Goal: Feedback & Contribution: Submit feedback/report problem

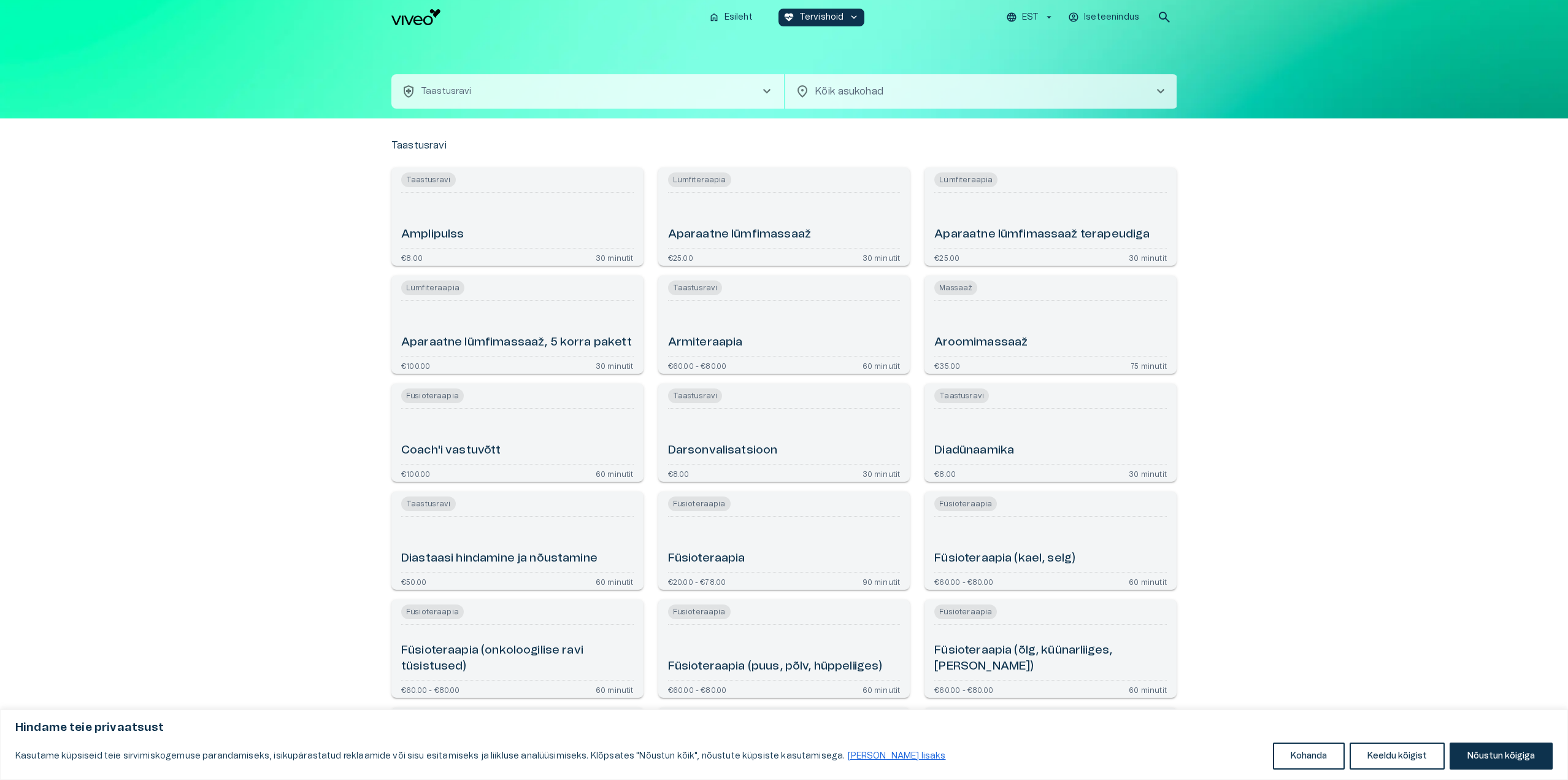
click at [680, 96] on button "health_and_safety Taastusravi chevron_right" at bounding box center [588, 91] width 393 height 34
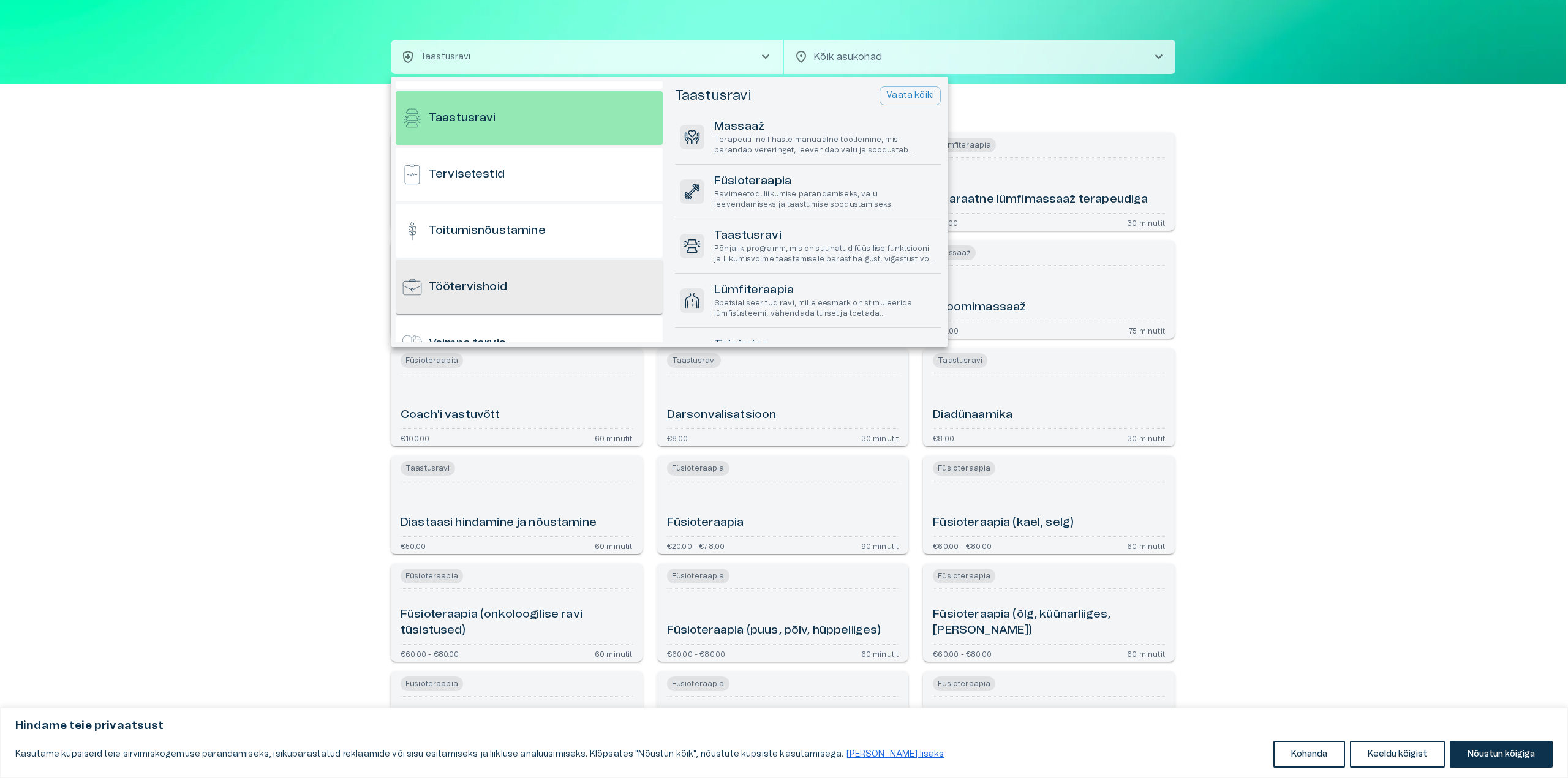
scroll to position [1150, 0]
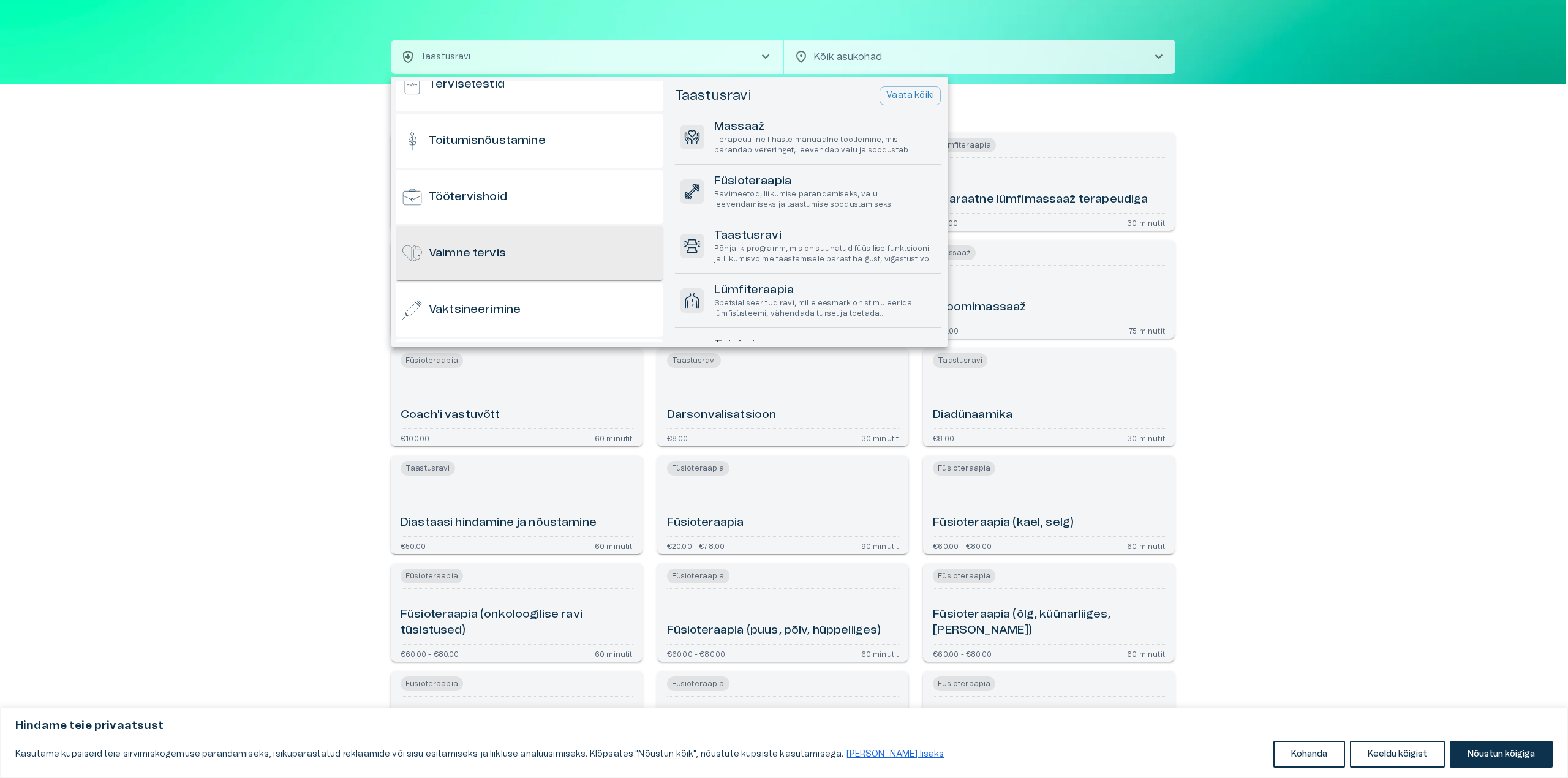
click at [563, 256] on div "Vaimne tervis" at bounding box center [529, 253] width 267 height 54
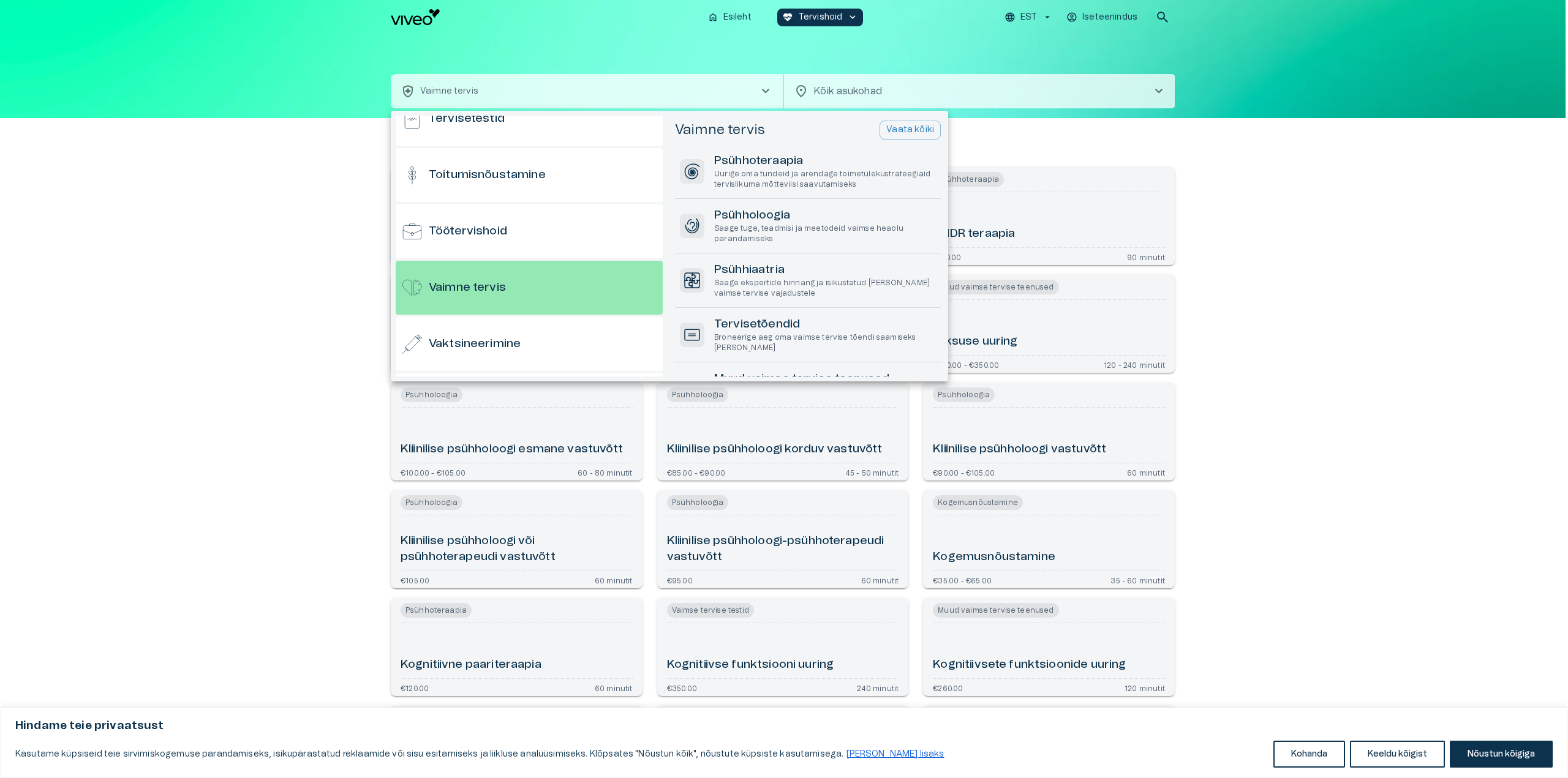
click at [234, 312] on div at bounding box center [784, 389] width 1568 height 778
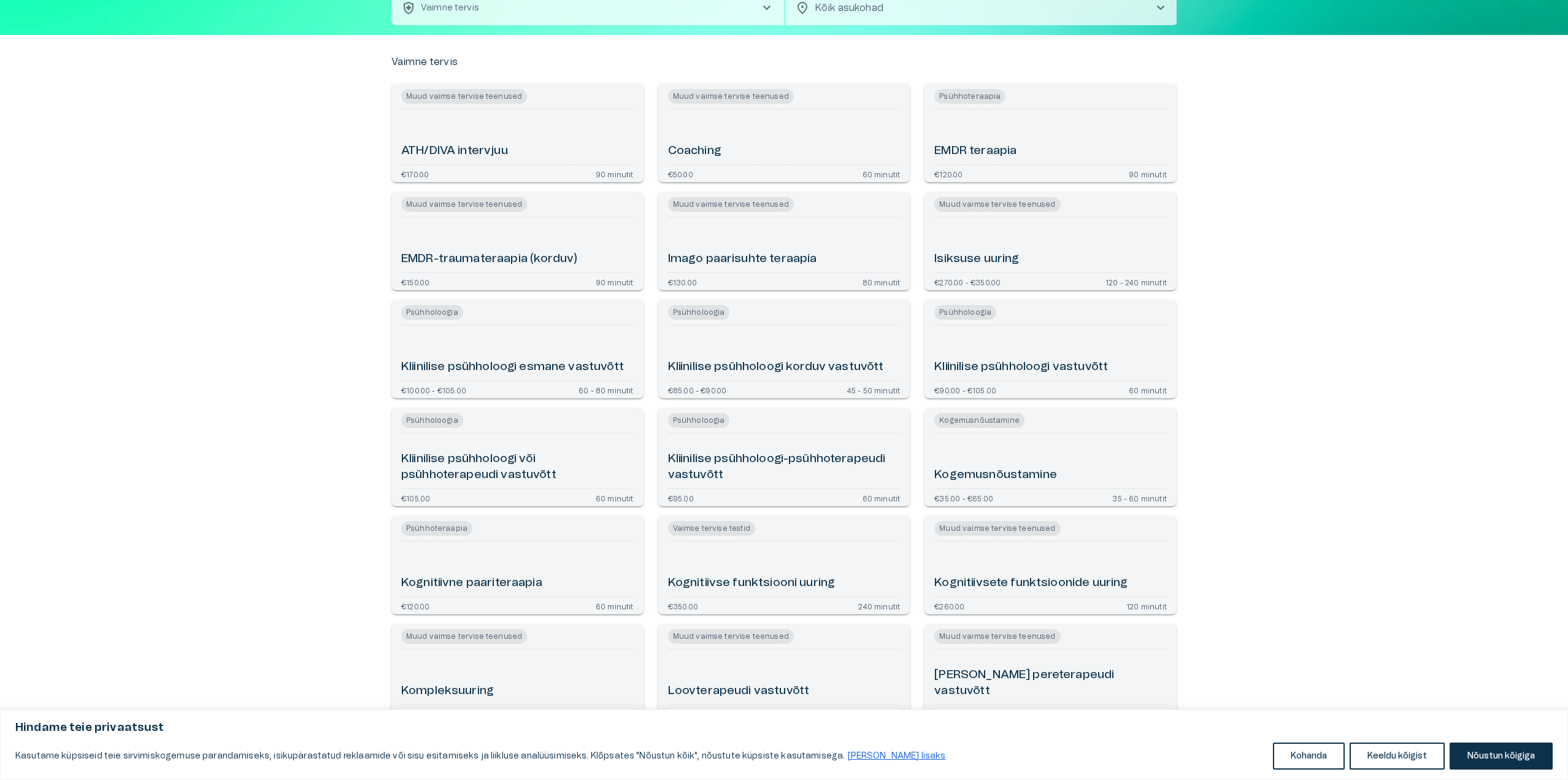
scroll to position [61, 0]
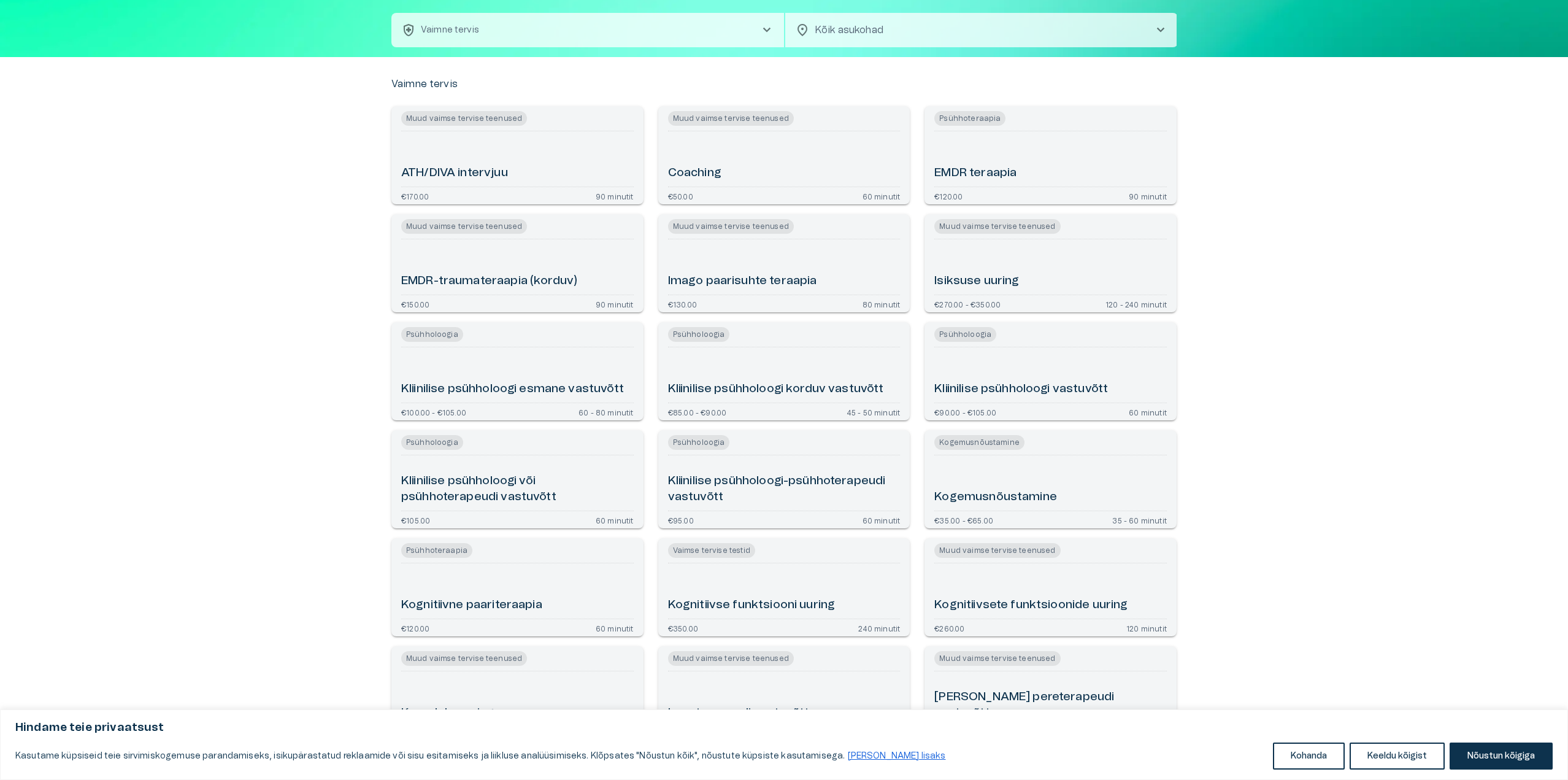
click at [584, 366] on div "Kliinilise psühholoogi esmane vastuvõtt" at bounding box center [517, 375] width 232 height 46
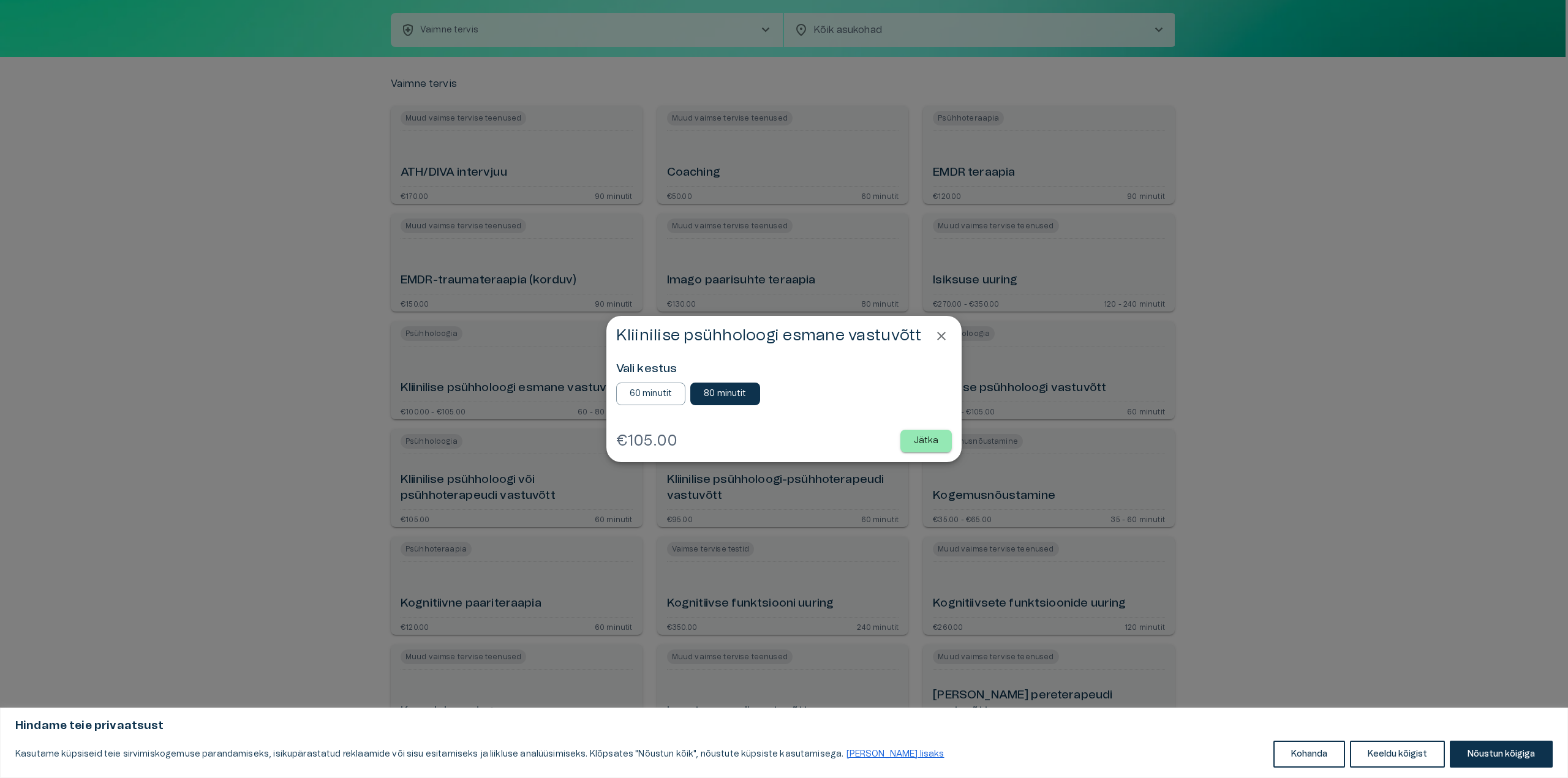
click at [941, 337] on icon "Close" at bounding box center [942, 336] width 15 height 15
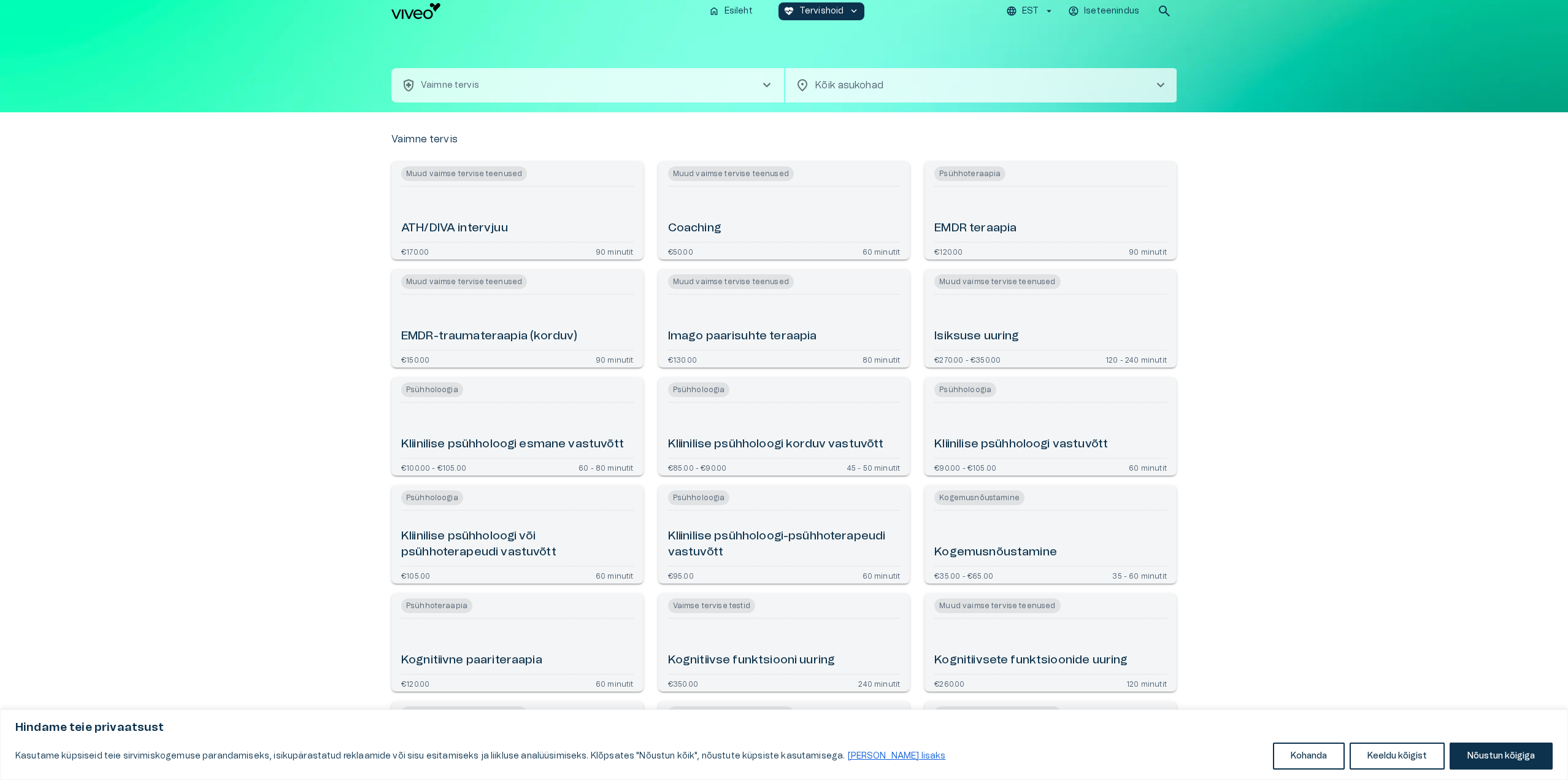
scroll to position [0, 0]
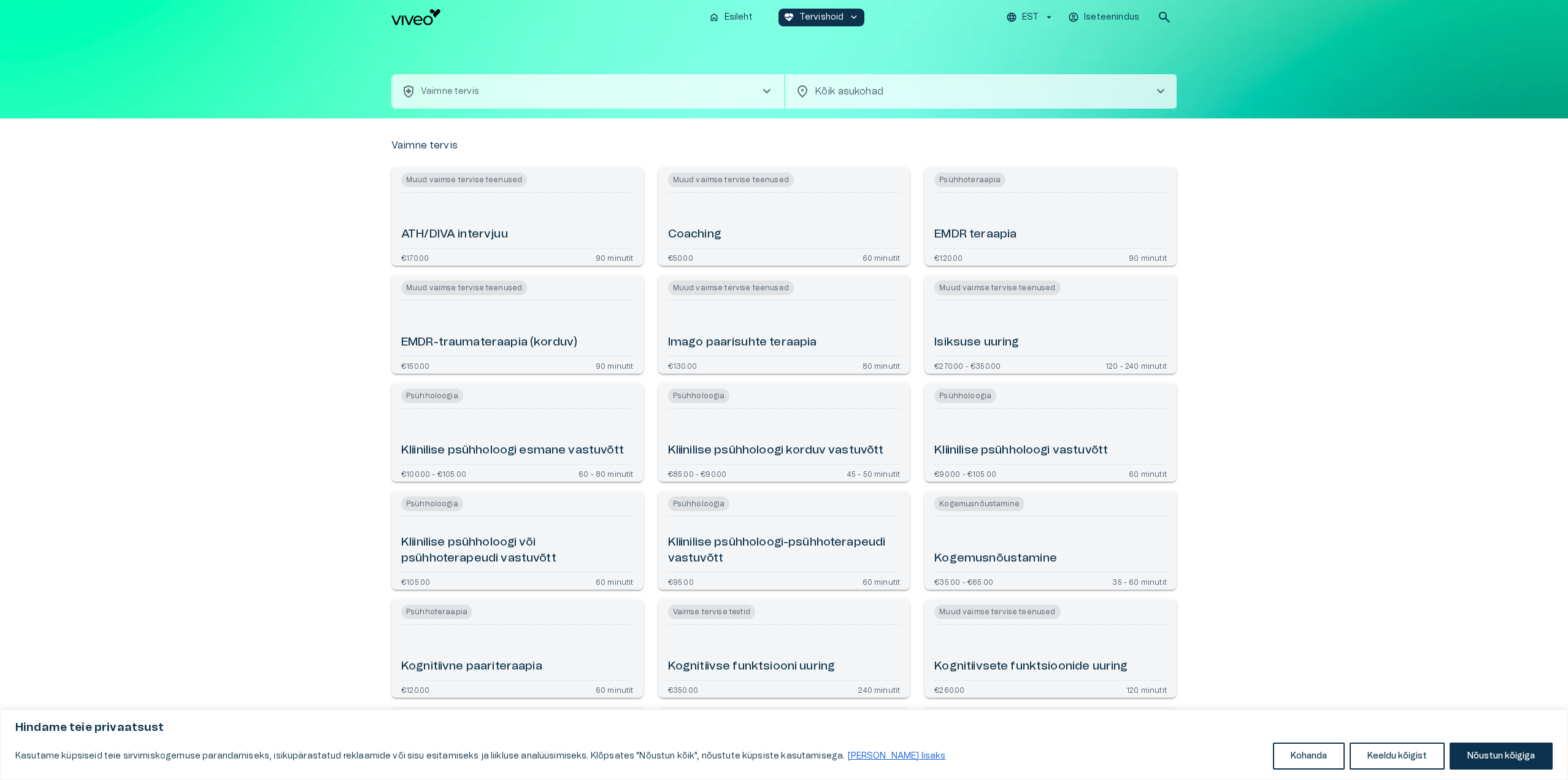
click at [928, 90] on body "Hindame teie privaatsust Kasutame küpsiseid teie sirvimiskogemuse parandamiseks…" at bounding box center [784, 390] width 1568 height 780
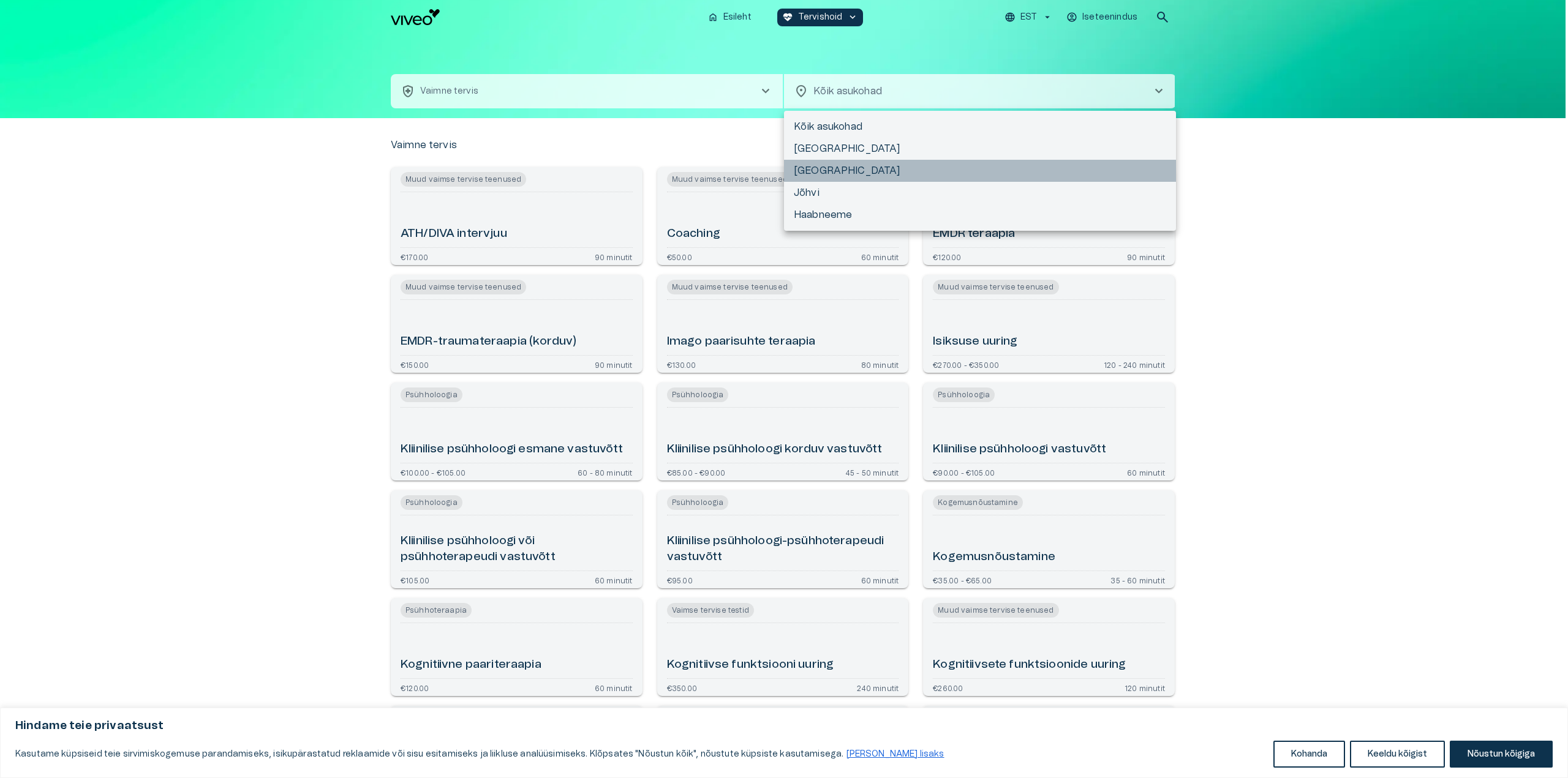
click at [877, 180] on li "[GEOGRAPHIC_DATA]" at bounding box center [980, 170] width 392 height 22
type input "**********"
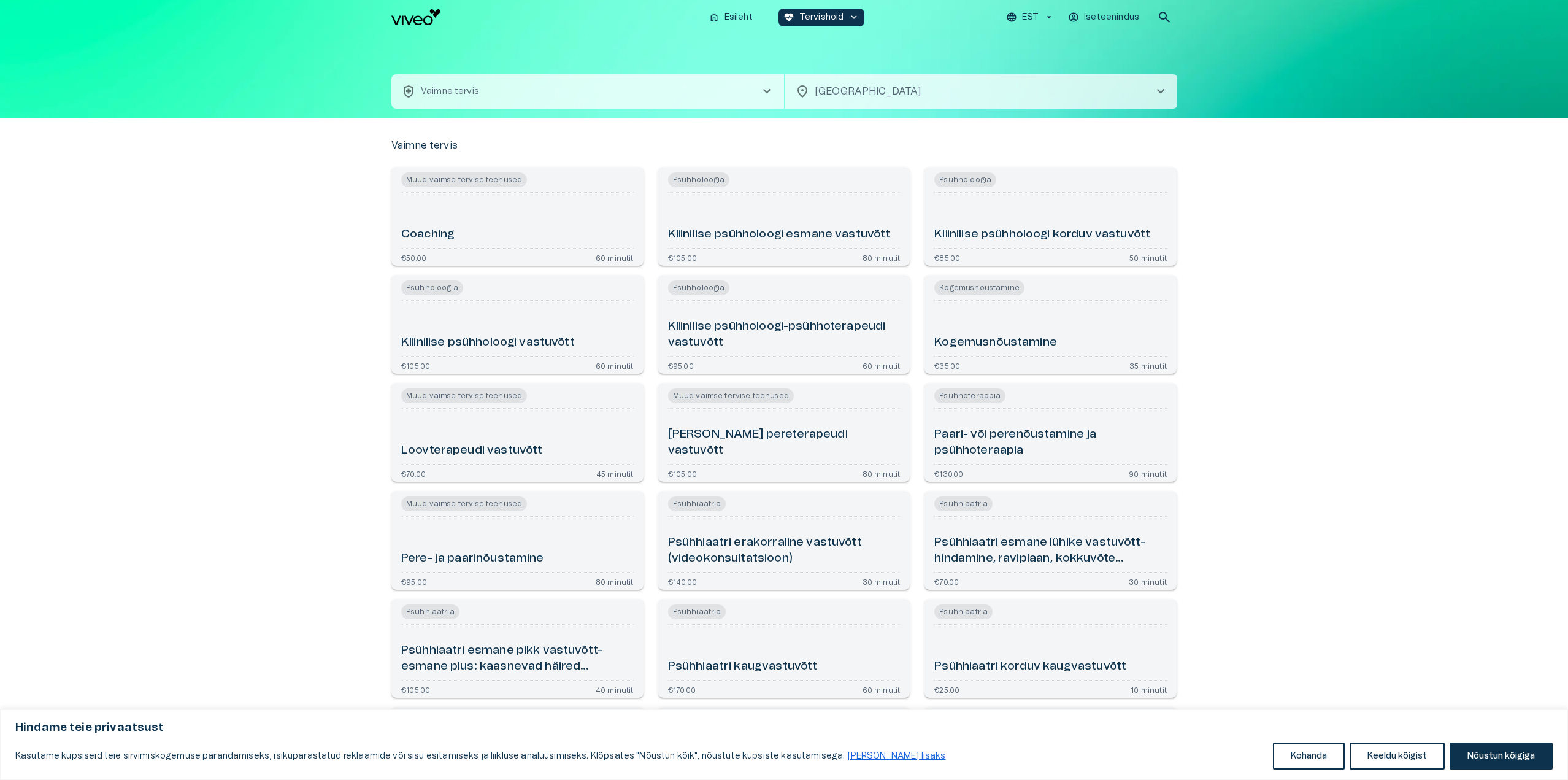
click at [402, 16] on img "Navigate to homepage" at bounding box center [416, 18] width 49 height 16
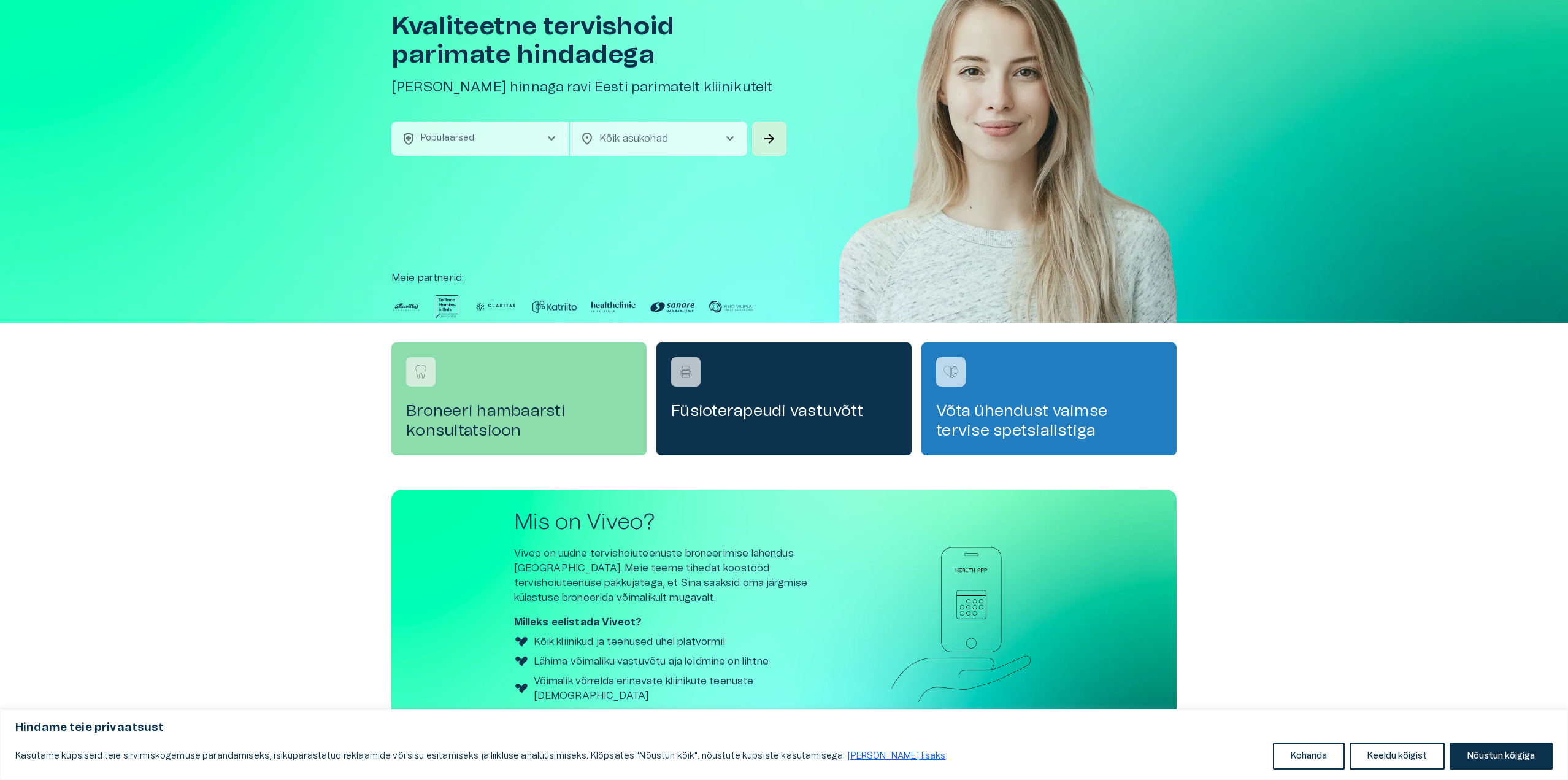
scroll to position [126, 0]
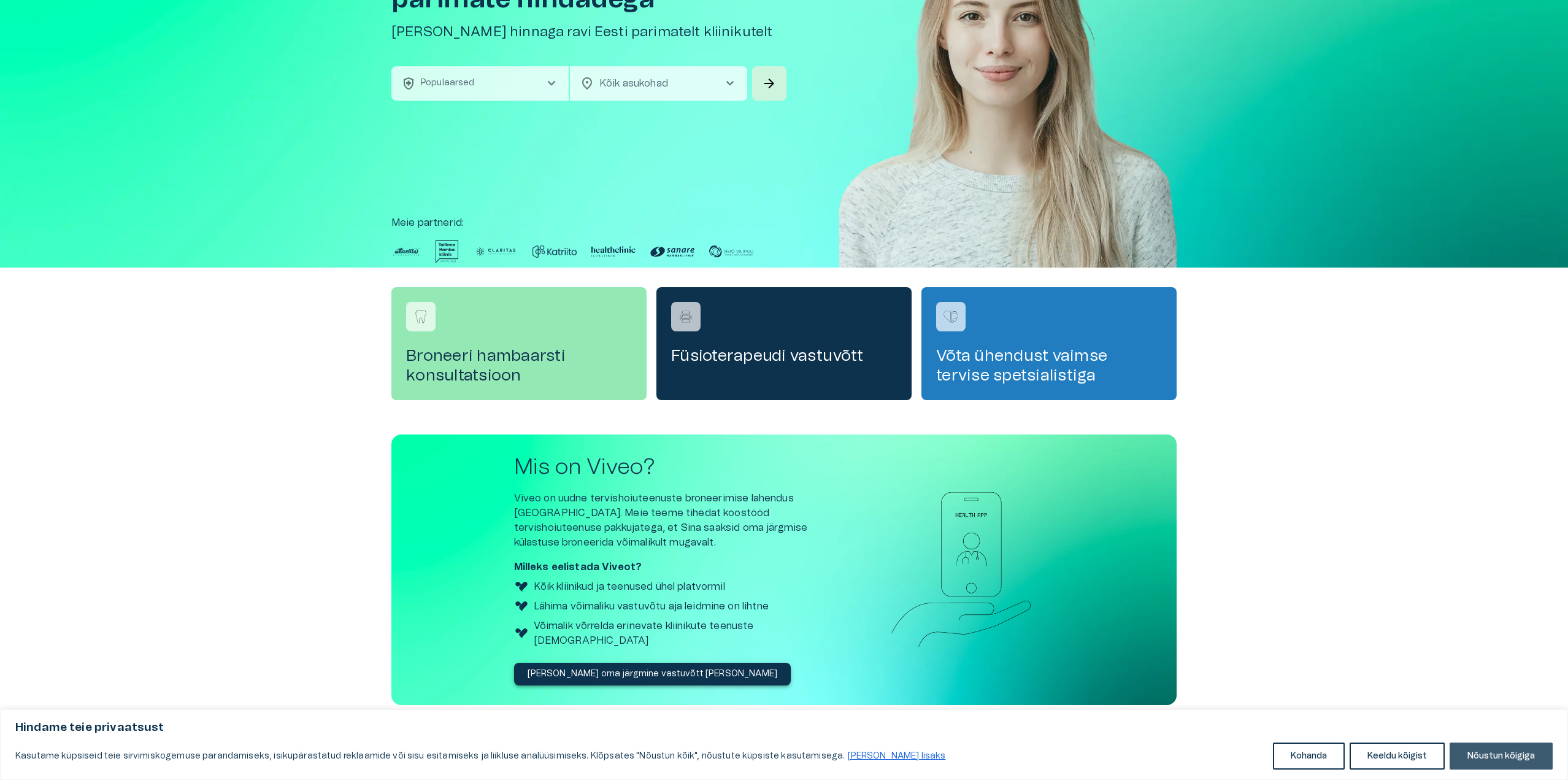
click at [1516, 760] on button "Nõustun kõigiga" at bounding box center [1501, 756] width 103 height 27
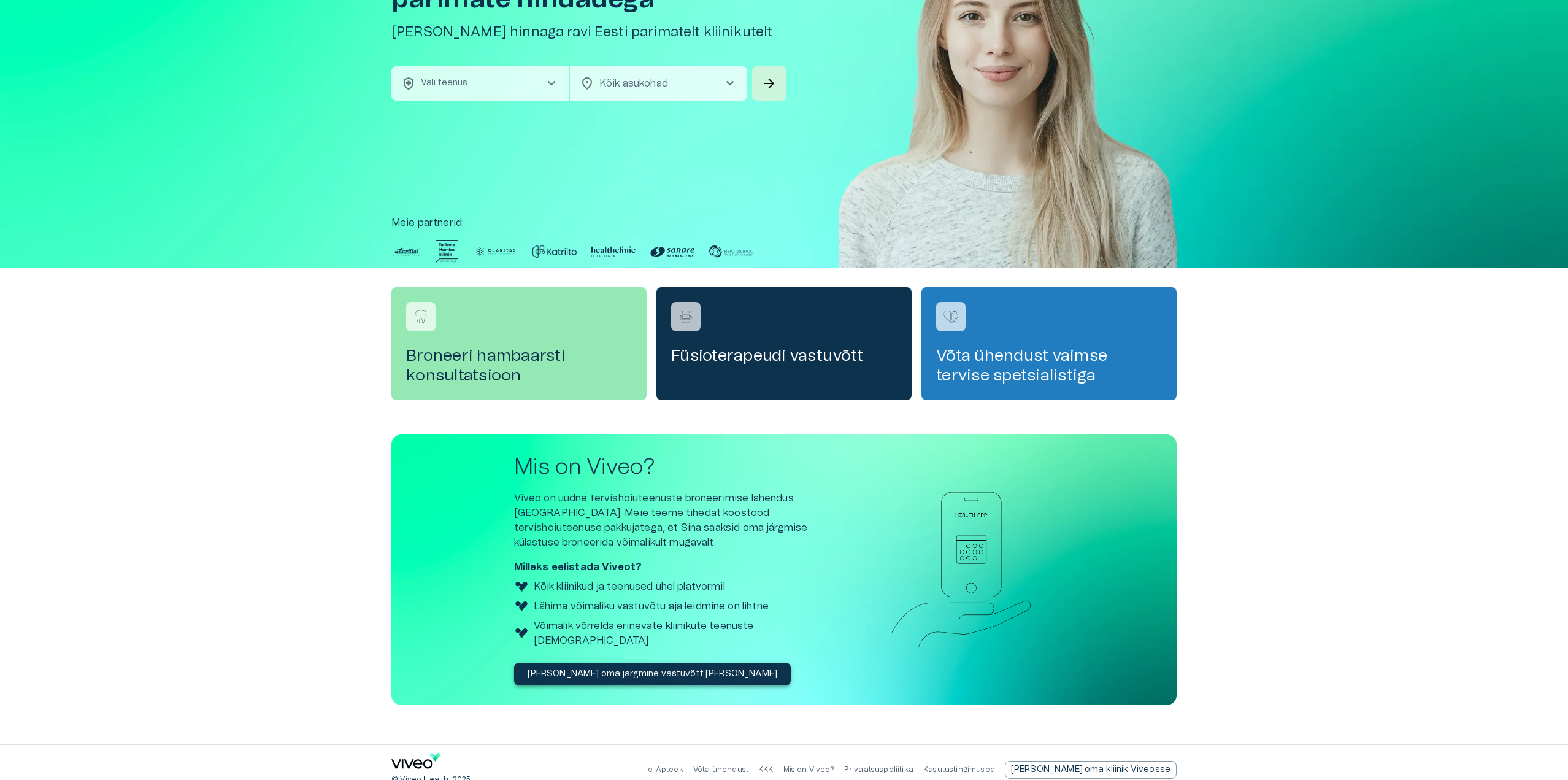
click at [748, 765] on p "Võta ühendust" at bounding box center [721, 770] width 55 height 11
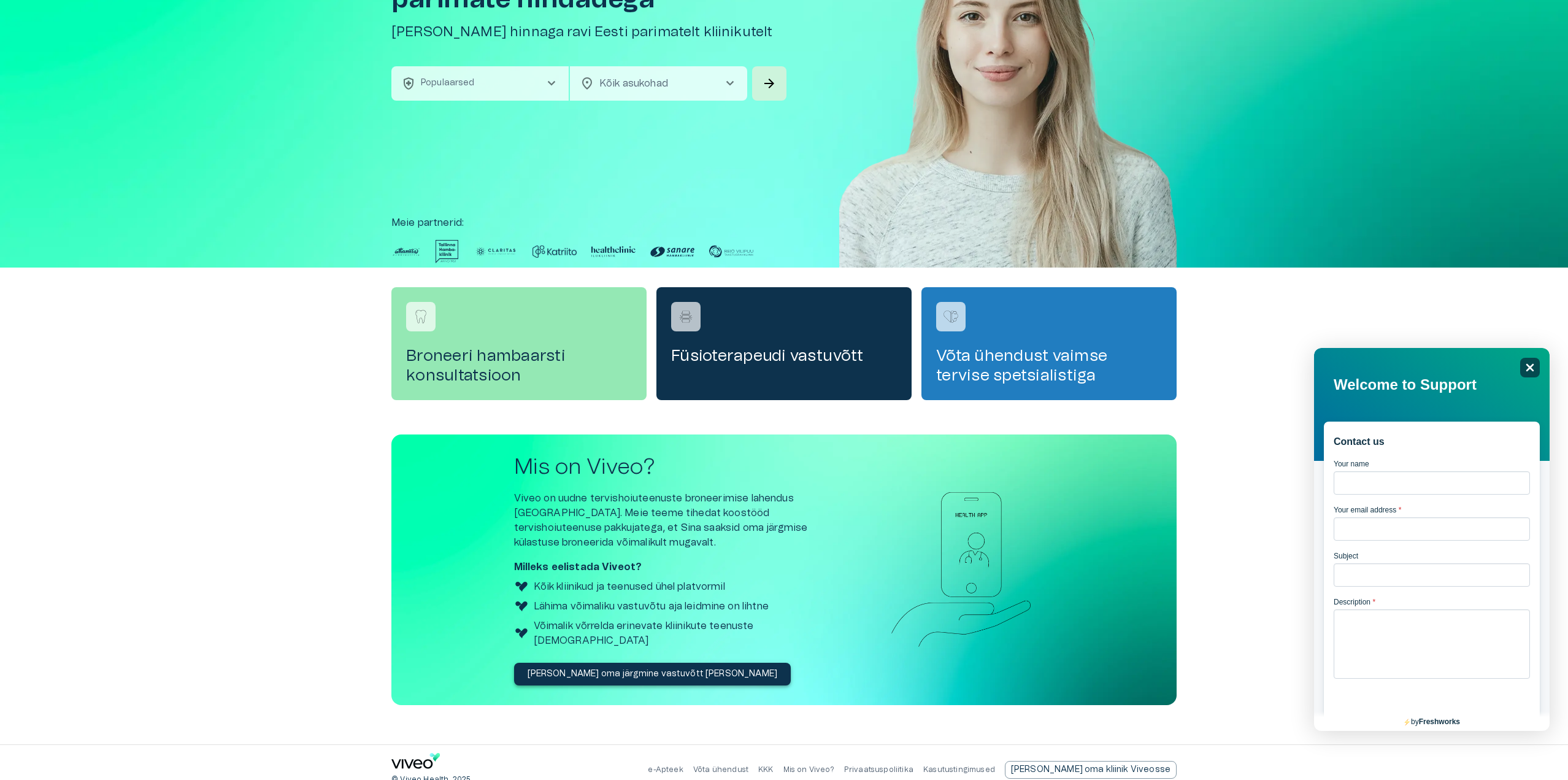
click at [1529, 366] on icon at bounding box center [1530, 368] width 8 height 8
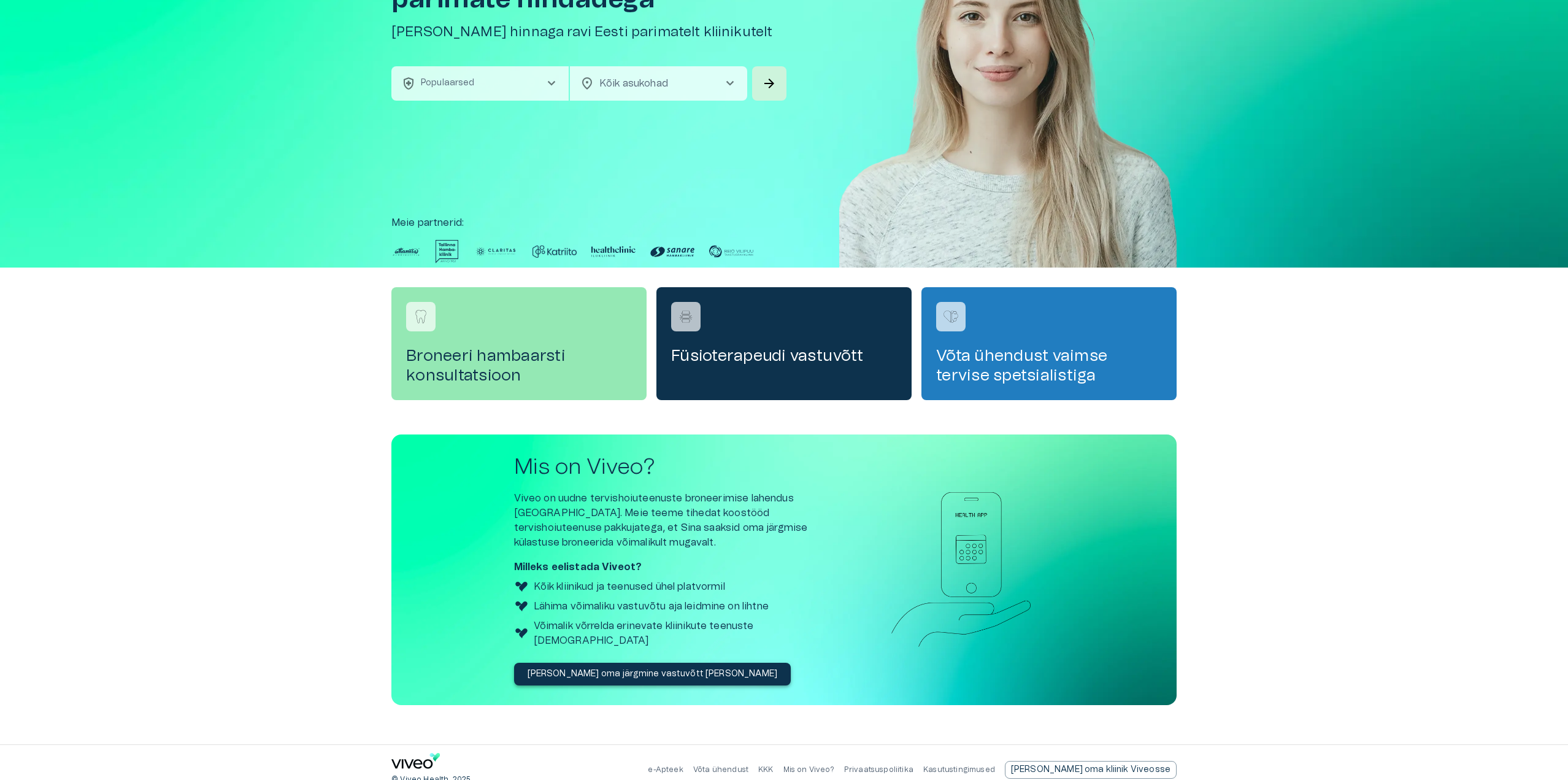
click at [748, 765] on p "Võta ühendust" at bounding box center [721, 770] width 55 height 11
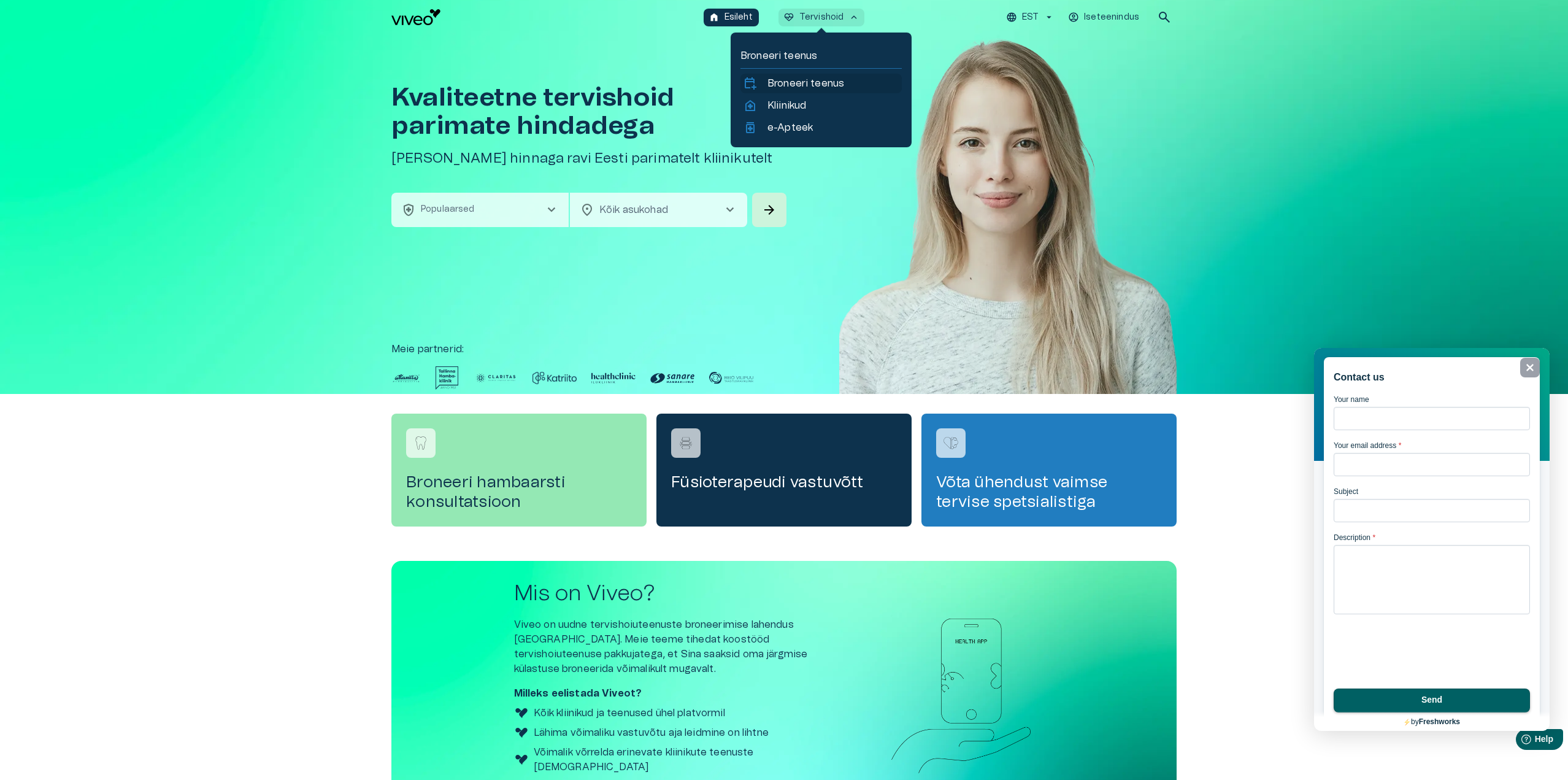
click at [798, 87] on p "Broneeri teenus" at bounding box center [806, 84] width 77 height 15
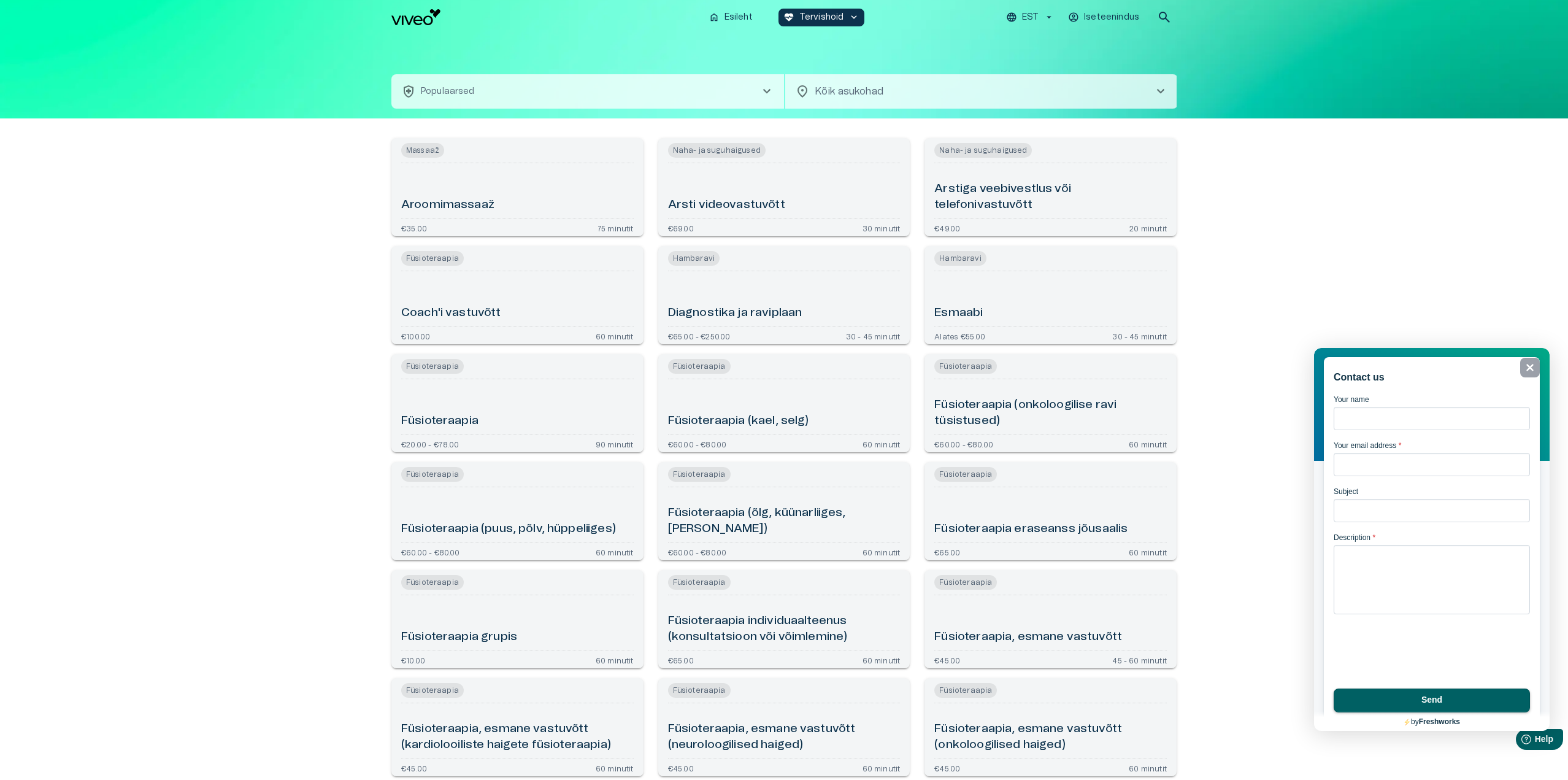
click at [428, 18] on img "Navigate to homepage" at bounding box center [416, 18] width 49 height 16
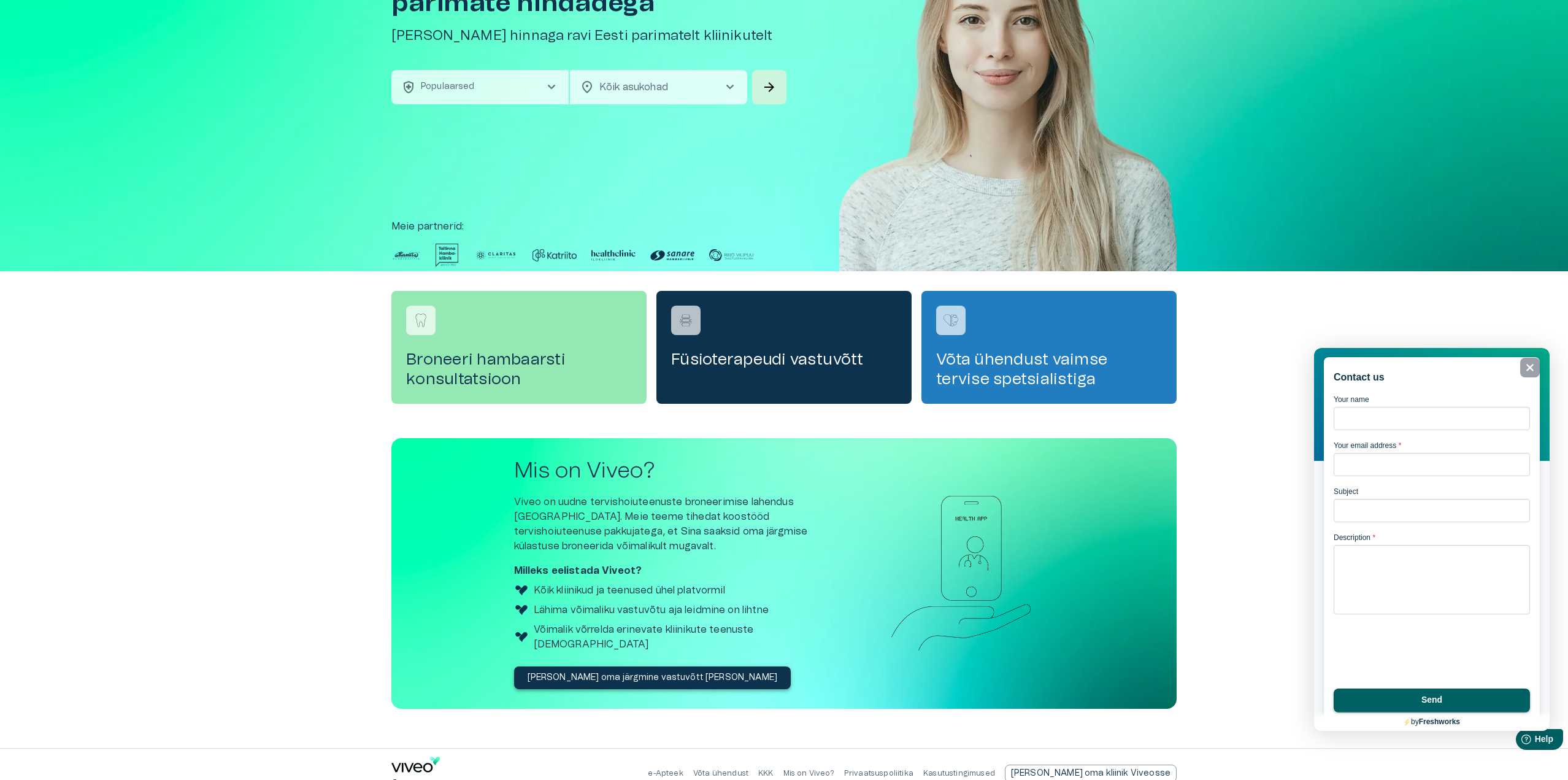
scroll to position [126, 0]
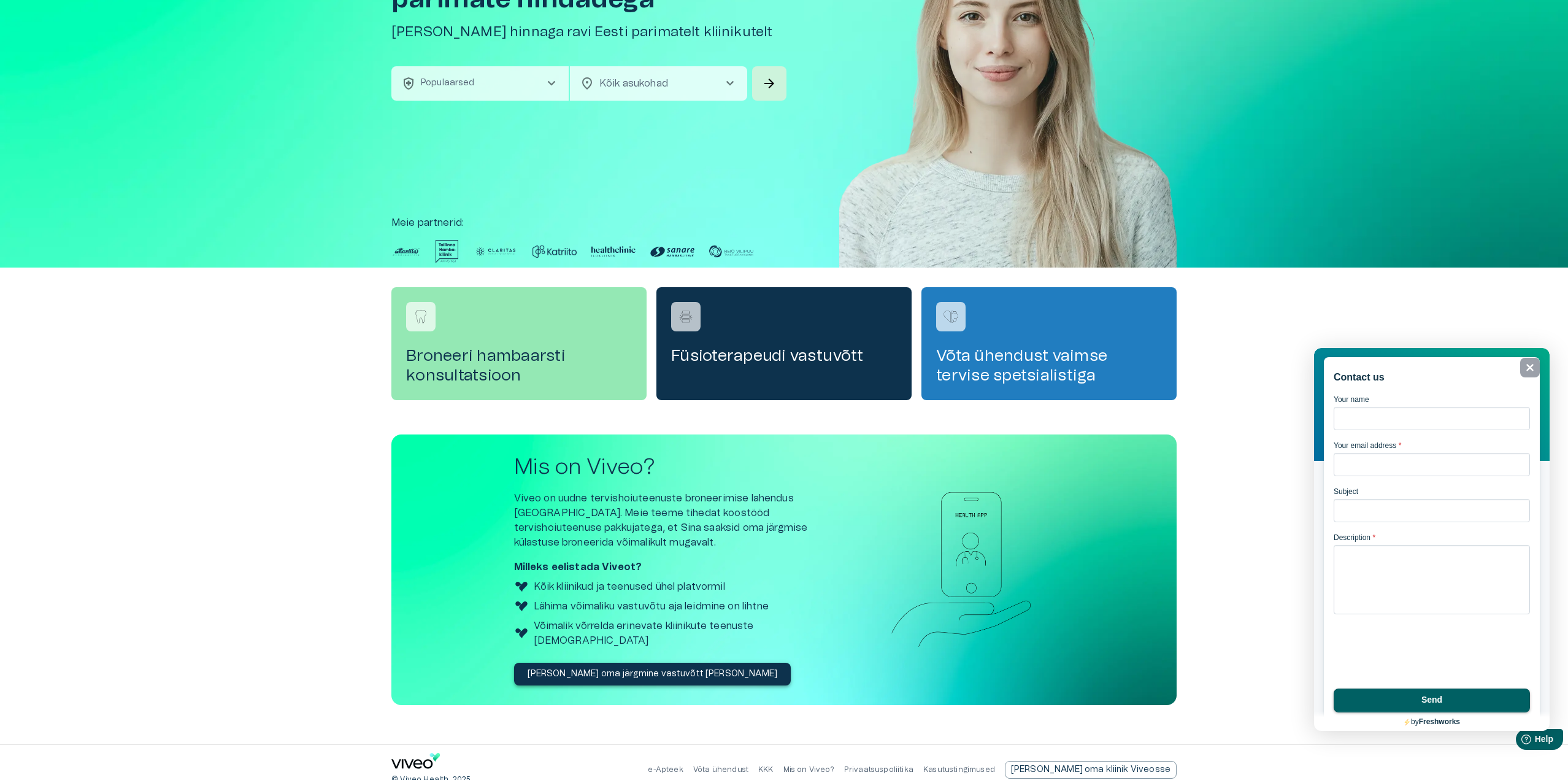
click at [780, 762] on div "e-Apteek Võta ühendust KKK Mis on Viveo? Privaatsuspoliitika Kasutustingimused …" at bounding box center [912, 770] width 529 height 18
click at [748, 765] on p "Võta ühendust" at bounding box center [721, 770] width 55 height 11
drag, startPoint x: 1421, startPoint y: 398, endPoint x: 1416, endPoint y: 405, distance: 8.6
click at [1421, 407] on input "Your name" at bounding box center [1432, 418] width 196 height 23
type input "**********"
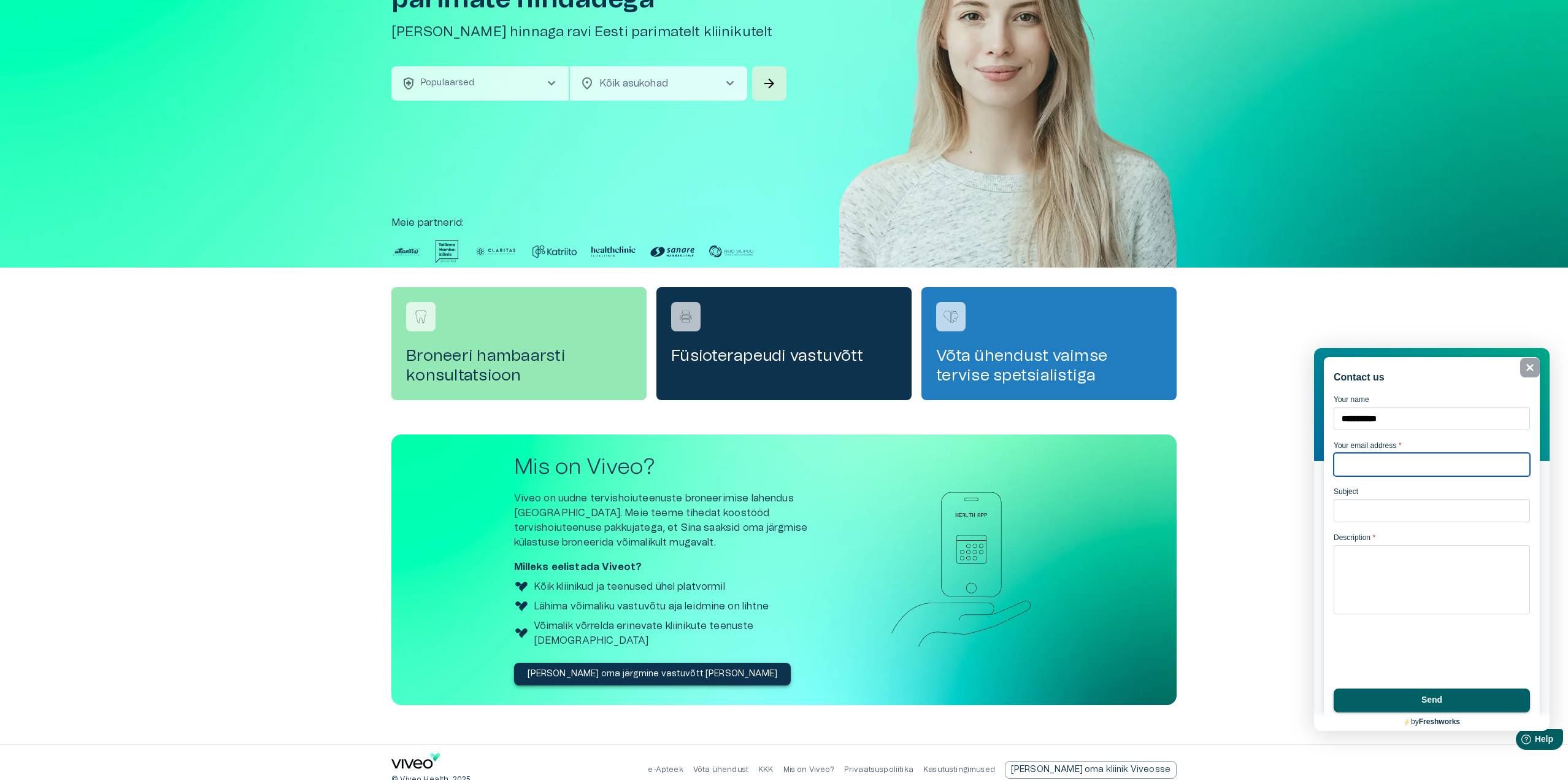
click at [1400, 453] on input "Your email address *" at bounding box center [1432, 464] width 196 height 23
type input "**********"
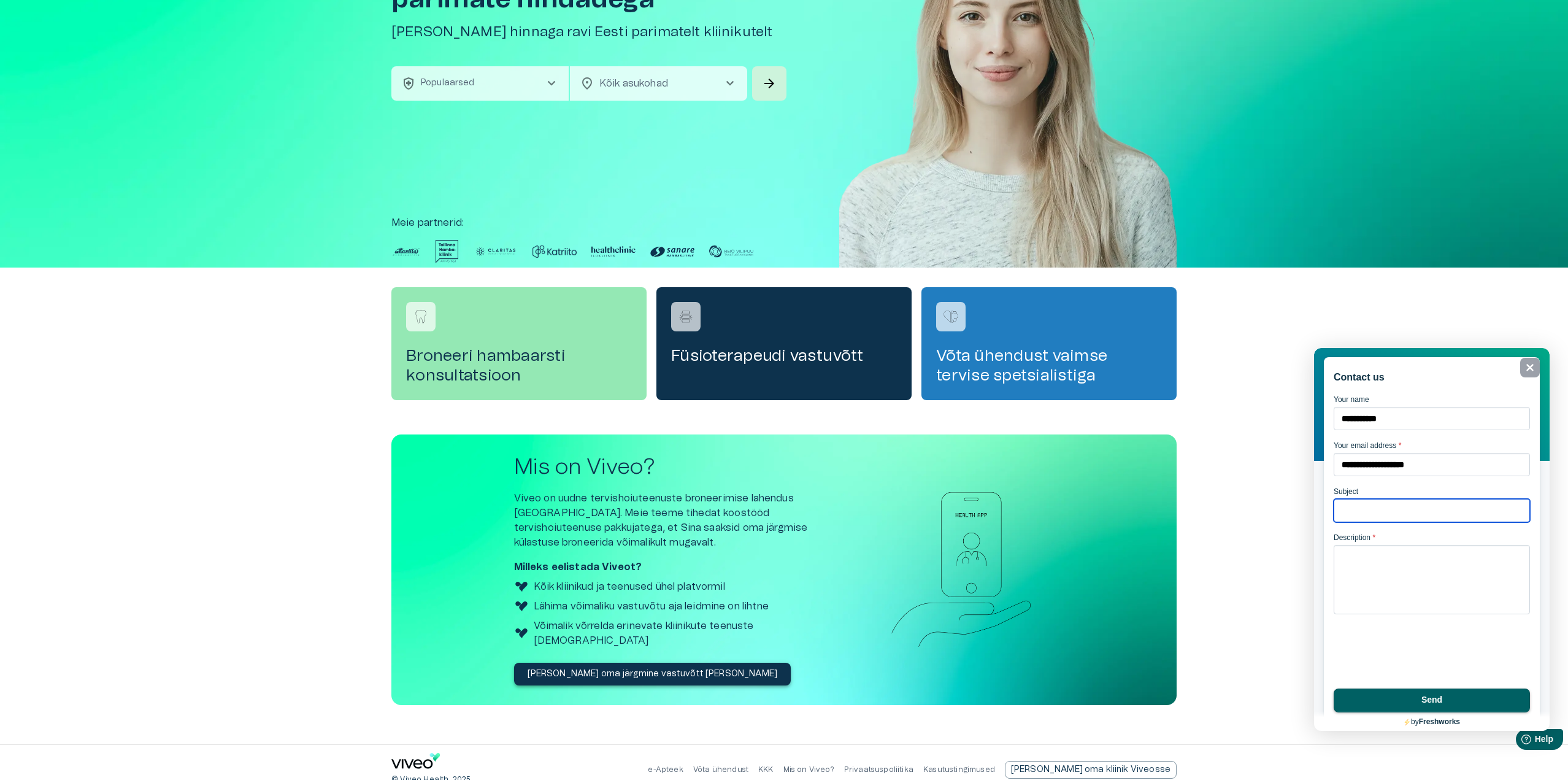
click at [1394, 504] on input "Subject" at bounding box center [1432, 510] width 196 height 23
type input "**********"
click at [1382, 565] on textarea "Description *" at bounding box center [1432, 579] width 196 height 69
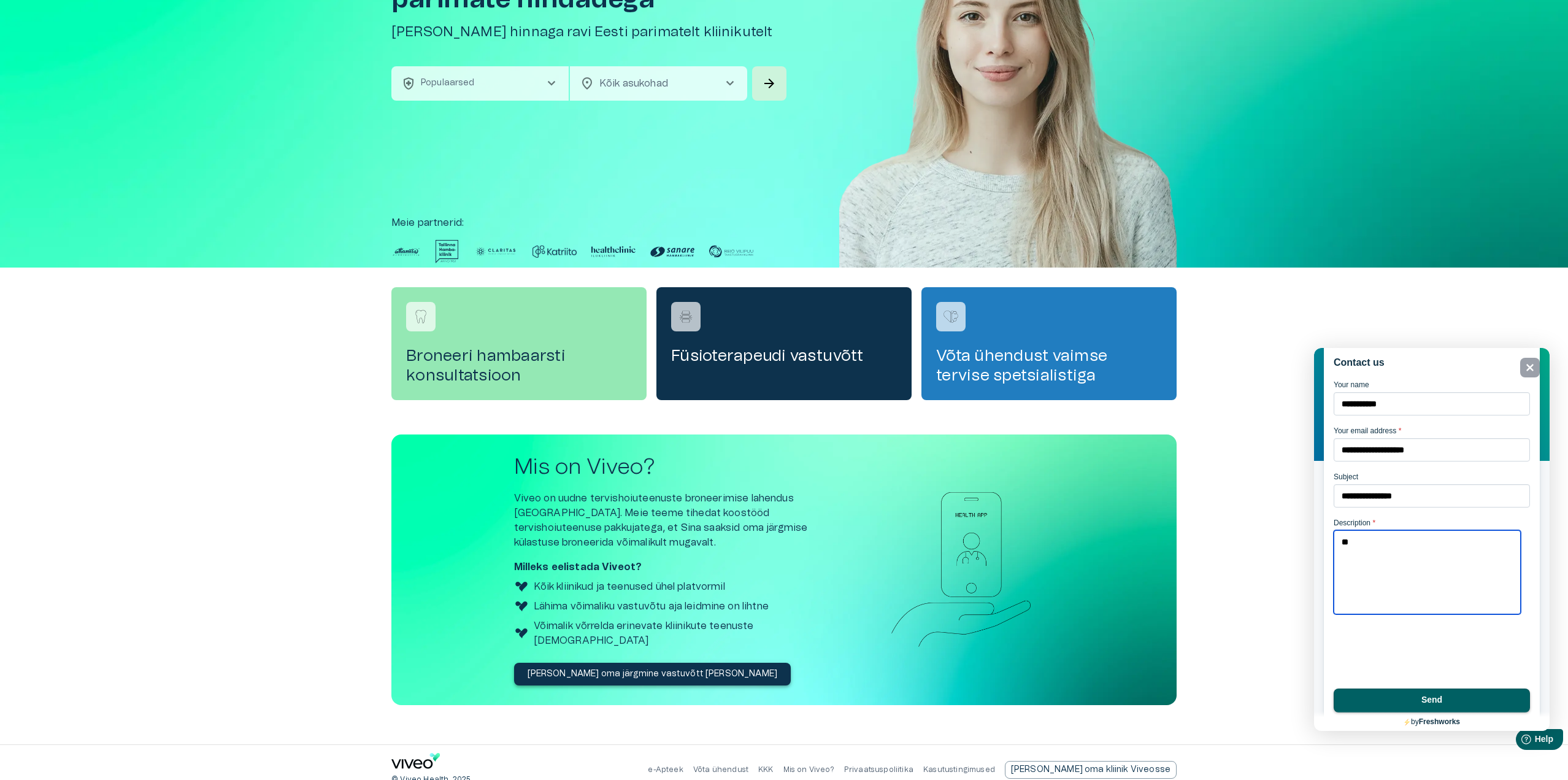
type textarea "*"
click at [1480, 568] on textarea "**********" at bounding box center [1427, 572] width 187 height 84
click at [1409, 594] on textarea "**********" at bounding box center [1427, 572] width 187 height 84
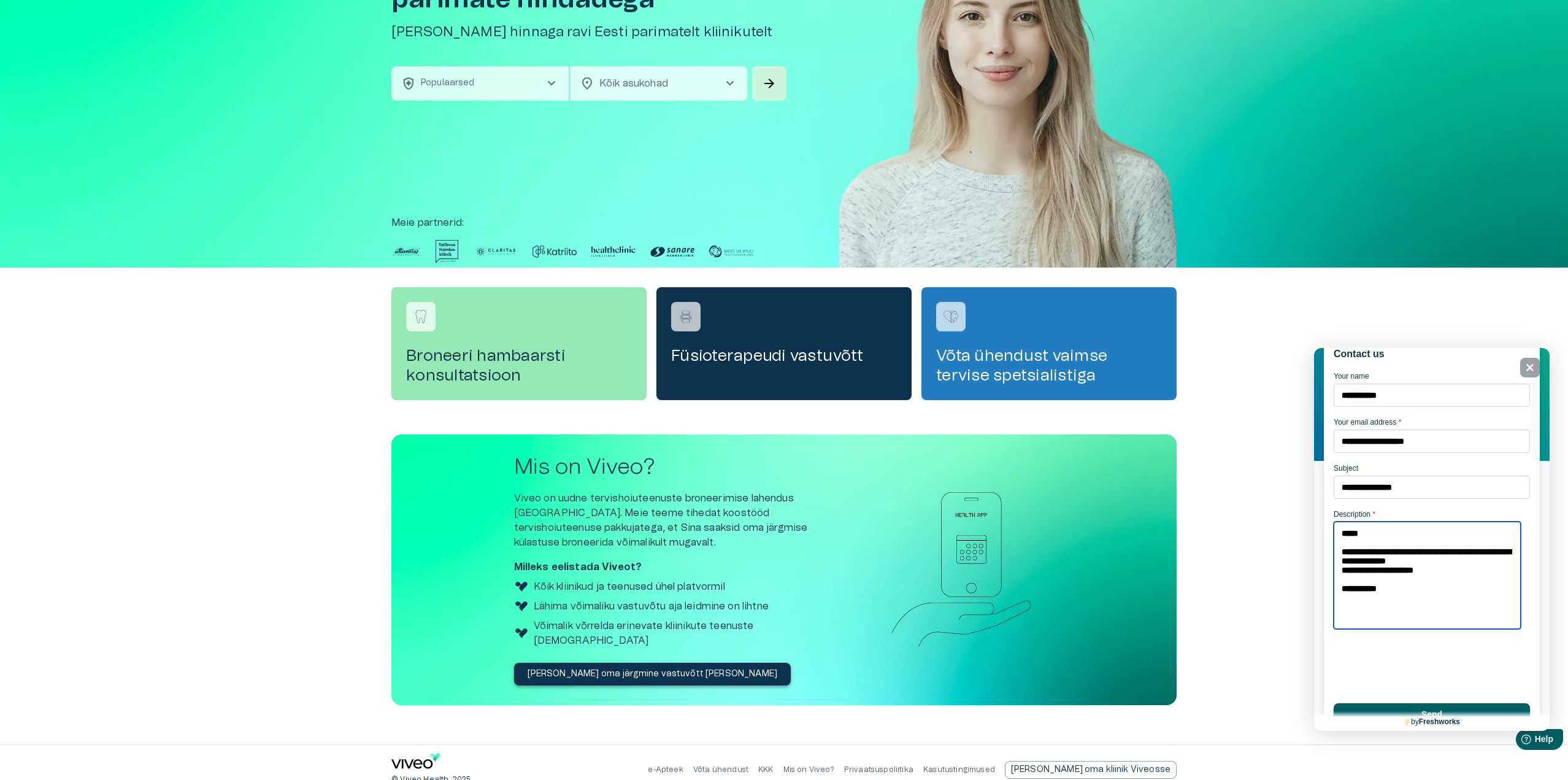
type textarea "**********"
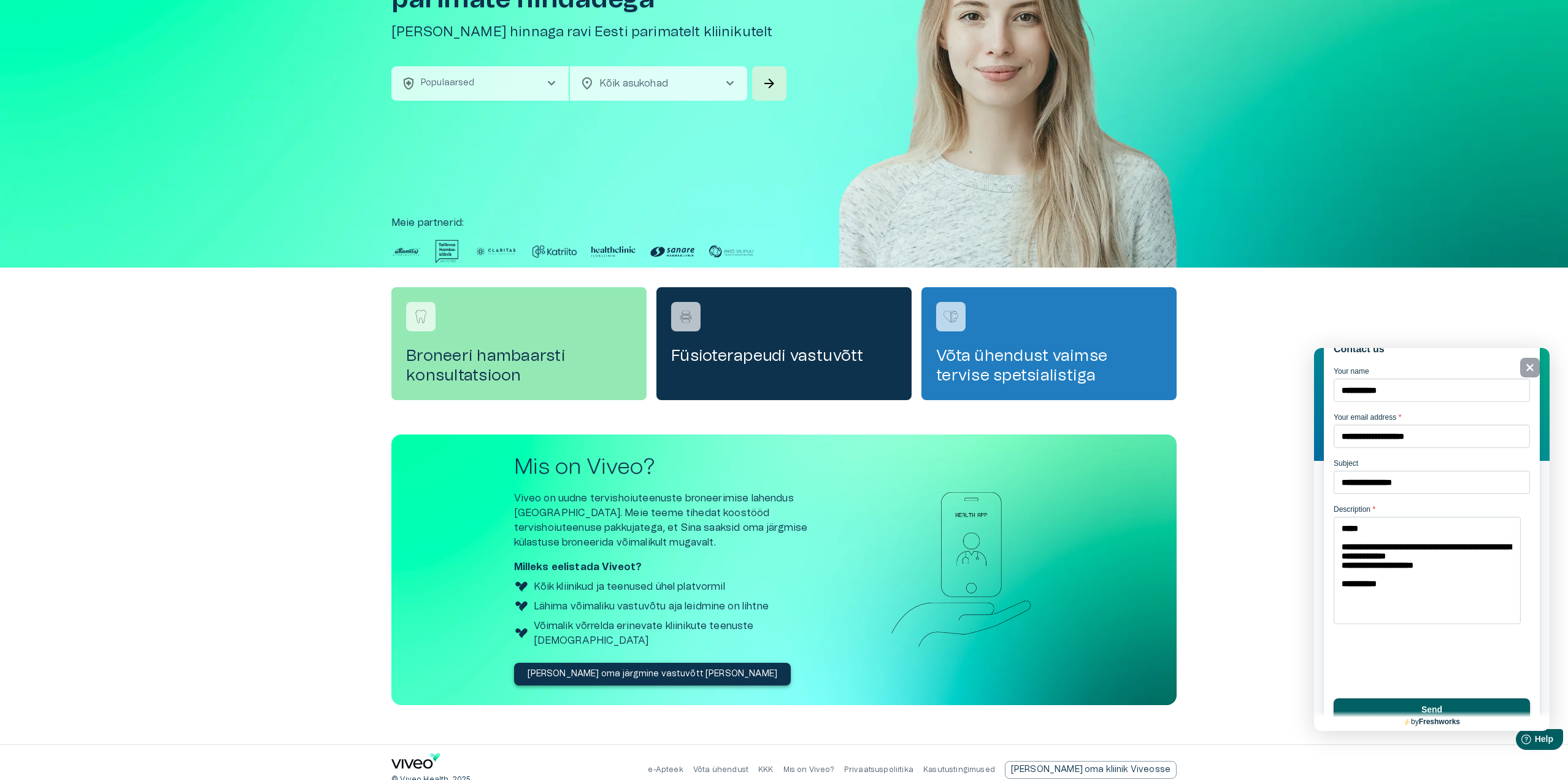
scroll to position [111, 0]
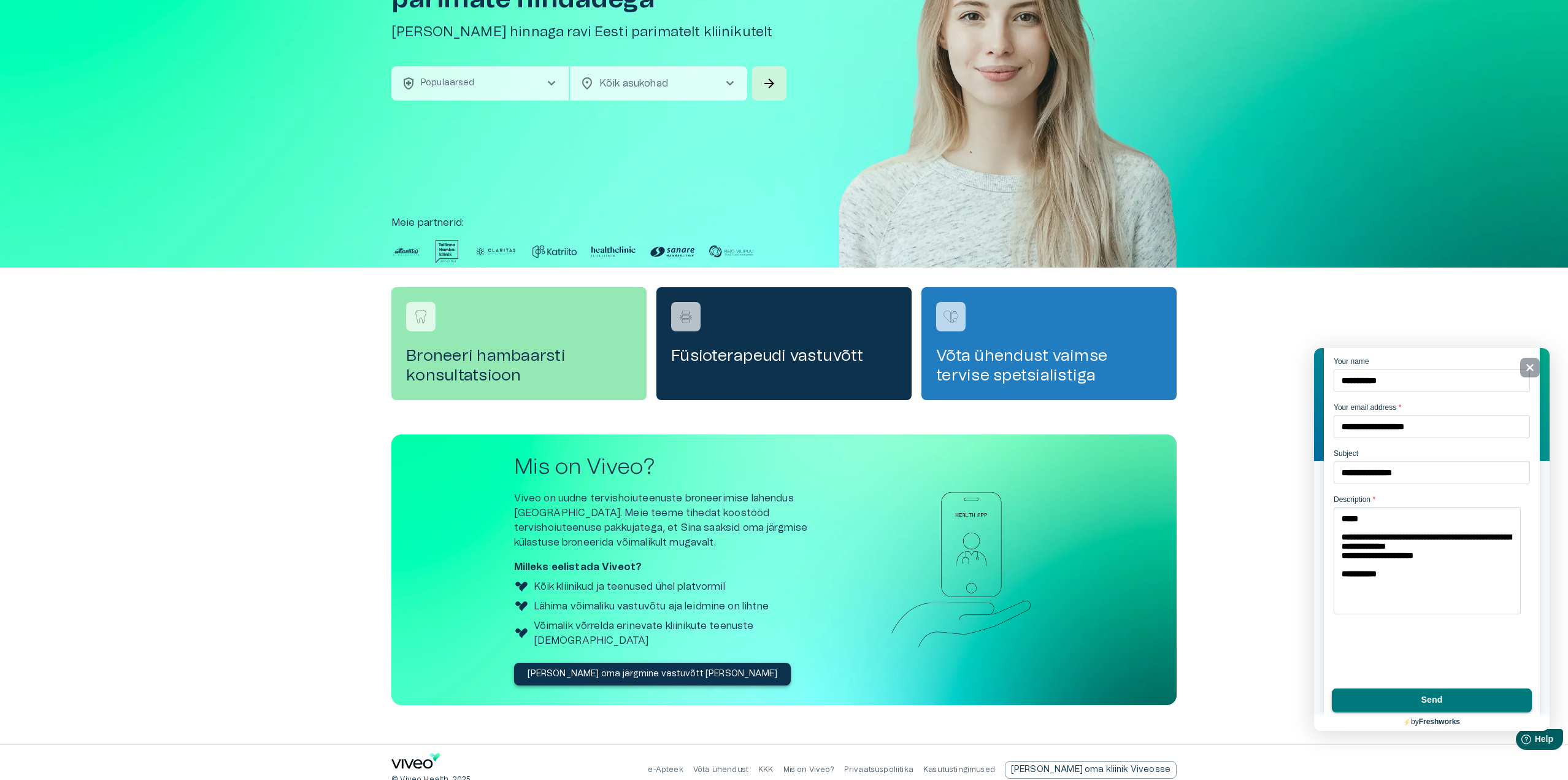
click at [1404, 705] on button "Send" at bounding box center [1432, 701] width 200 height 24
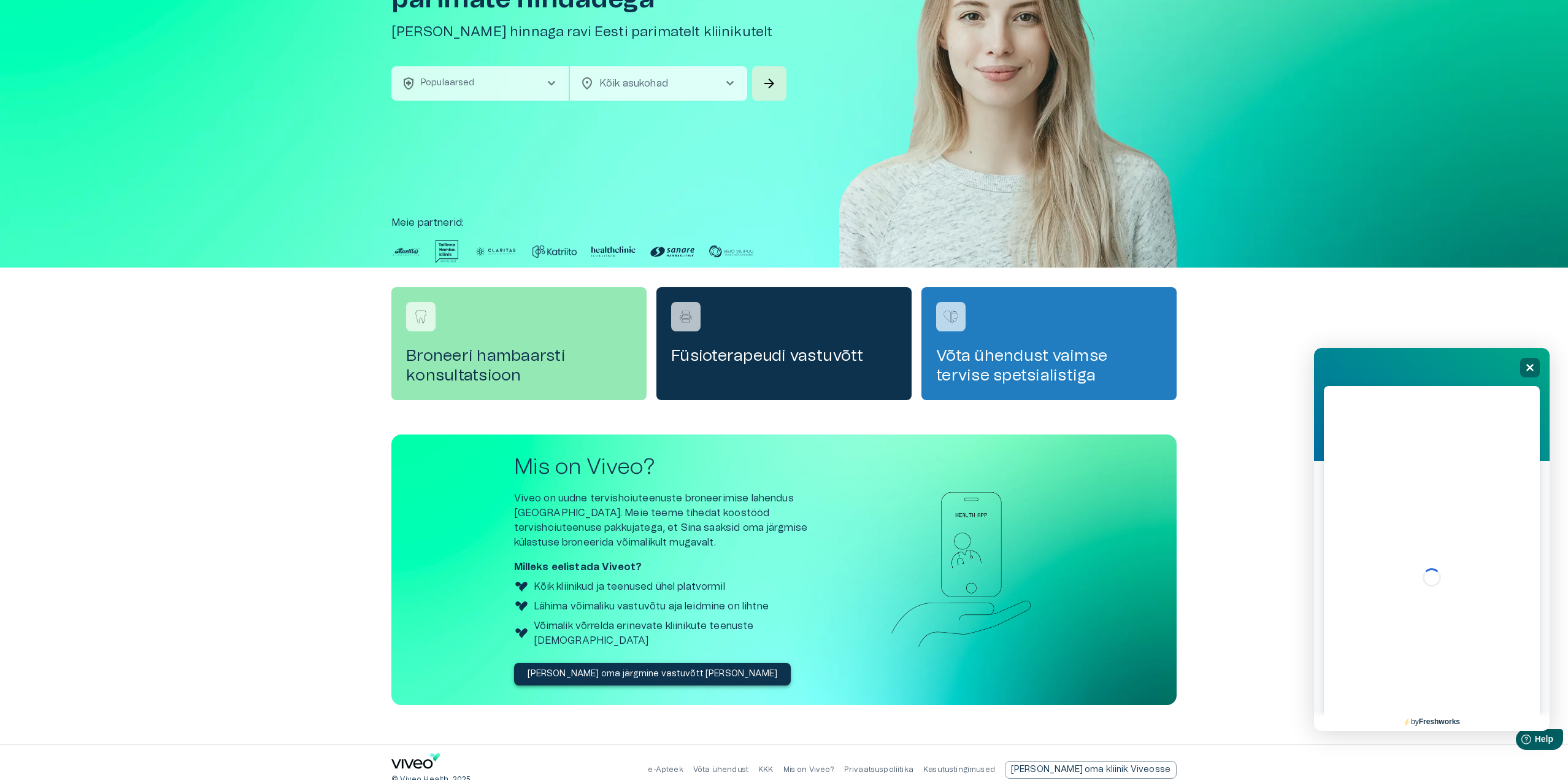
scroll to position [0, 0]
click at [1440, 561] on button "Close" at bounding box center [1432, 559] width 87 height 24
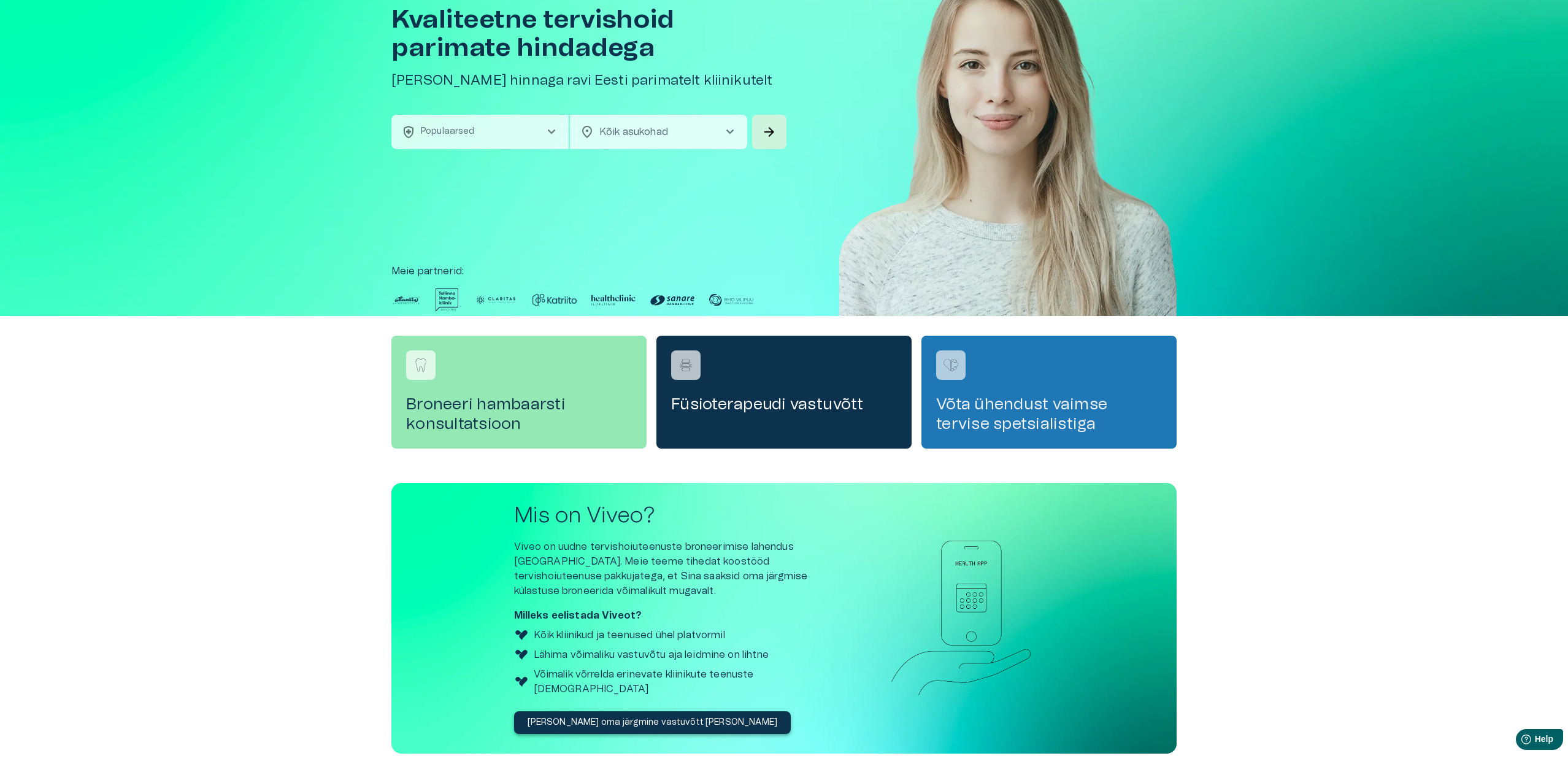
scroll to position [126, 0]
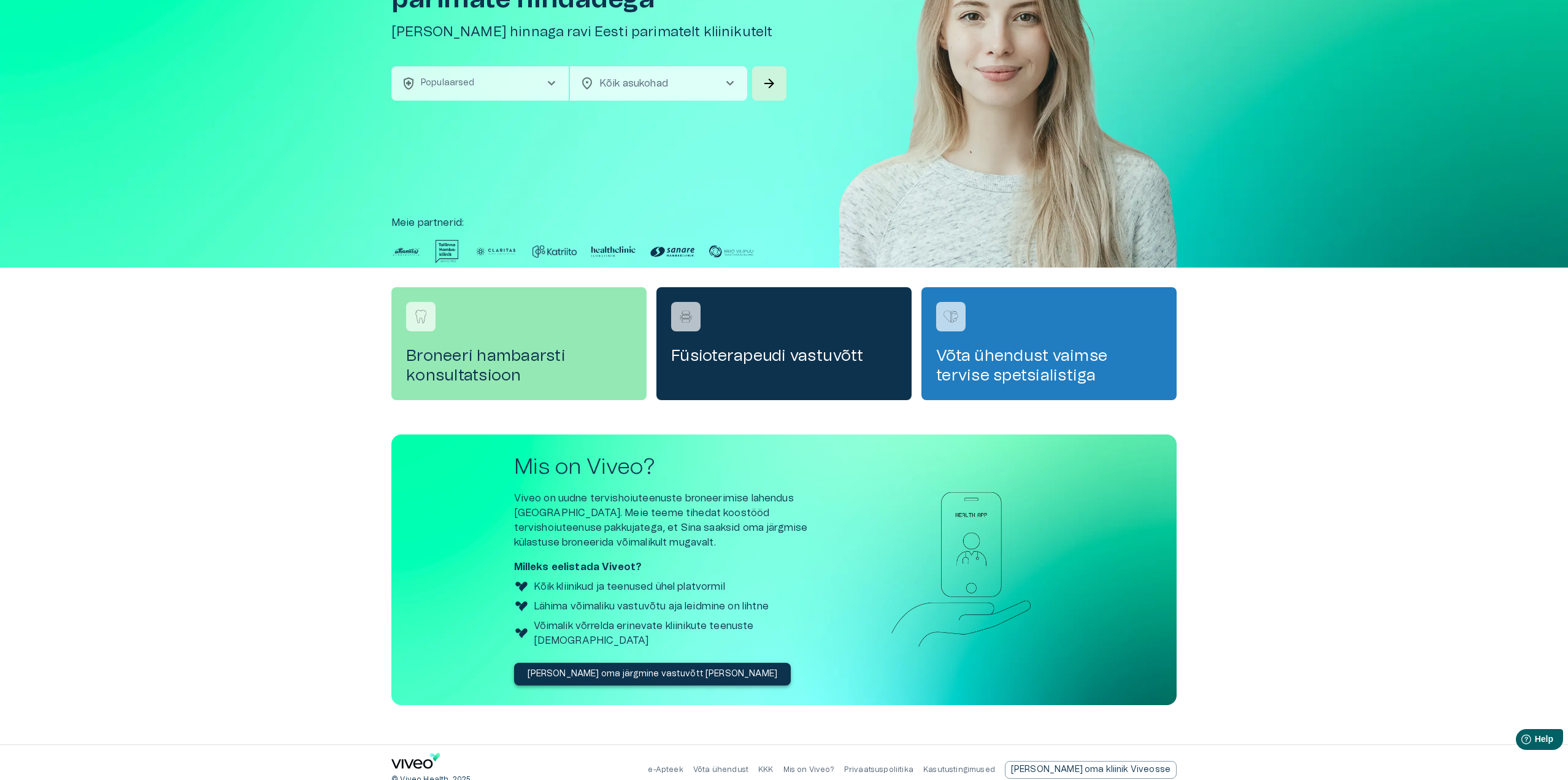
click at [748, 765] on p "Võta ühendust" at bounding box center [721, 770] width 55 height 11
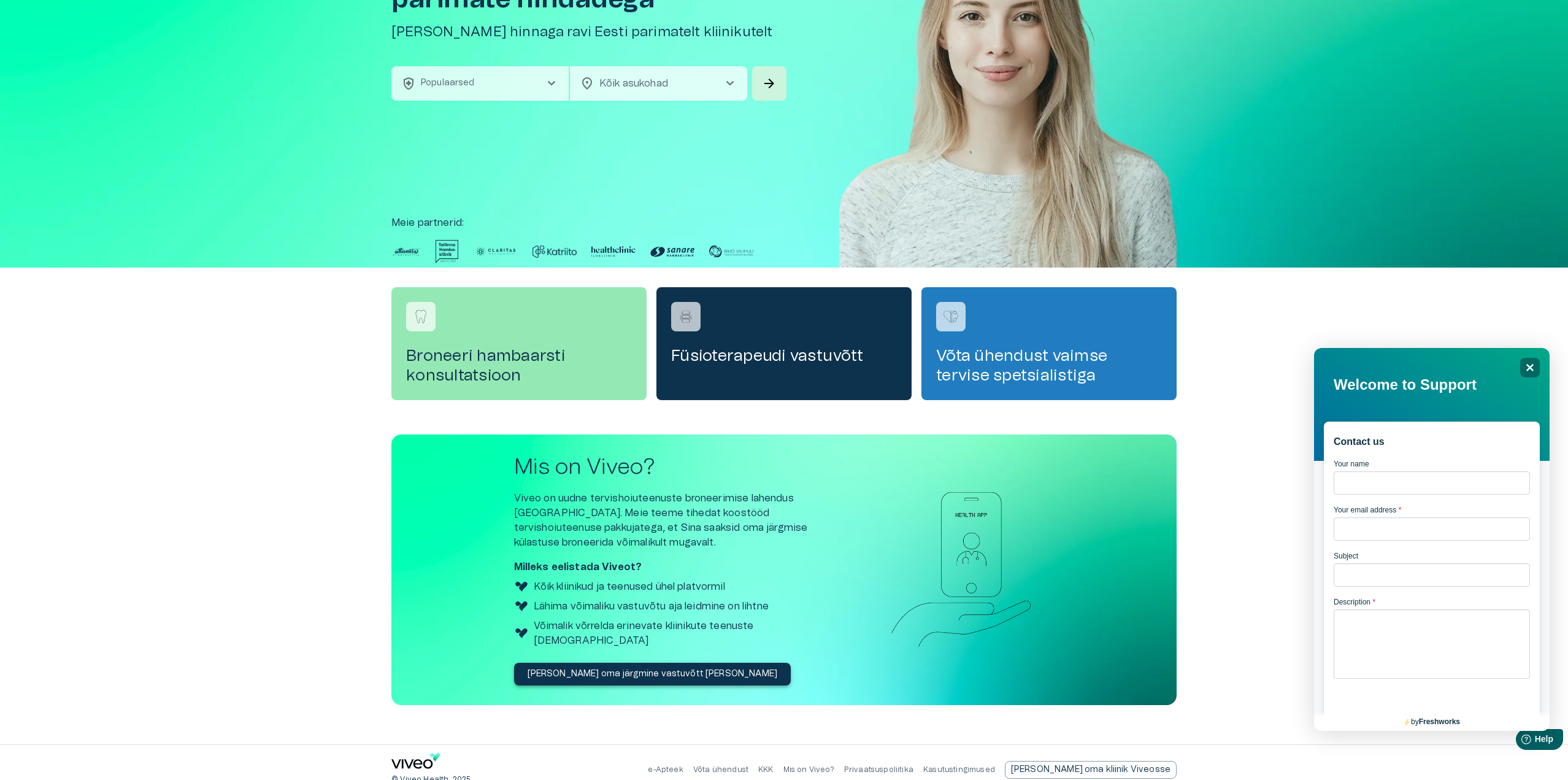
scroll to position [0, 0]
click at [748, 765] on p "Võta ühendust" at bounding box center [721, 770] width 55 height 11
click at [1528, 373] on div "Close" at bounding box center [1530, 368] width 19 height 19
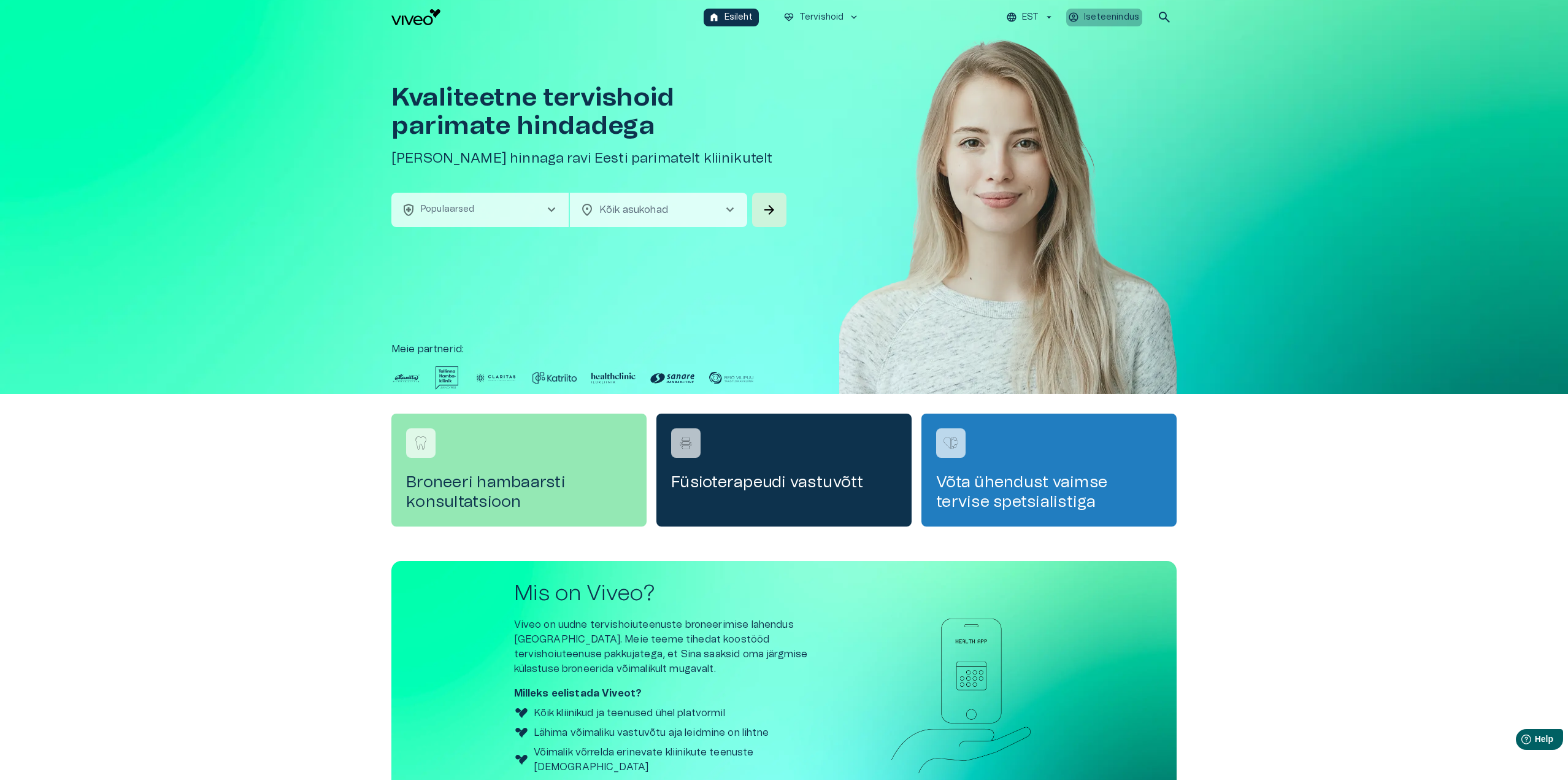
click at [1115, 12] on p "Iseteenindus" at bounding box center [1111, 18] width 55 height 13
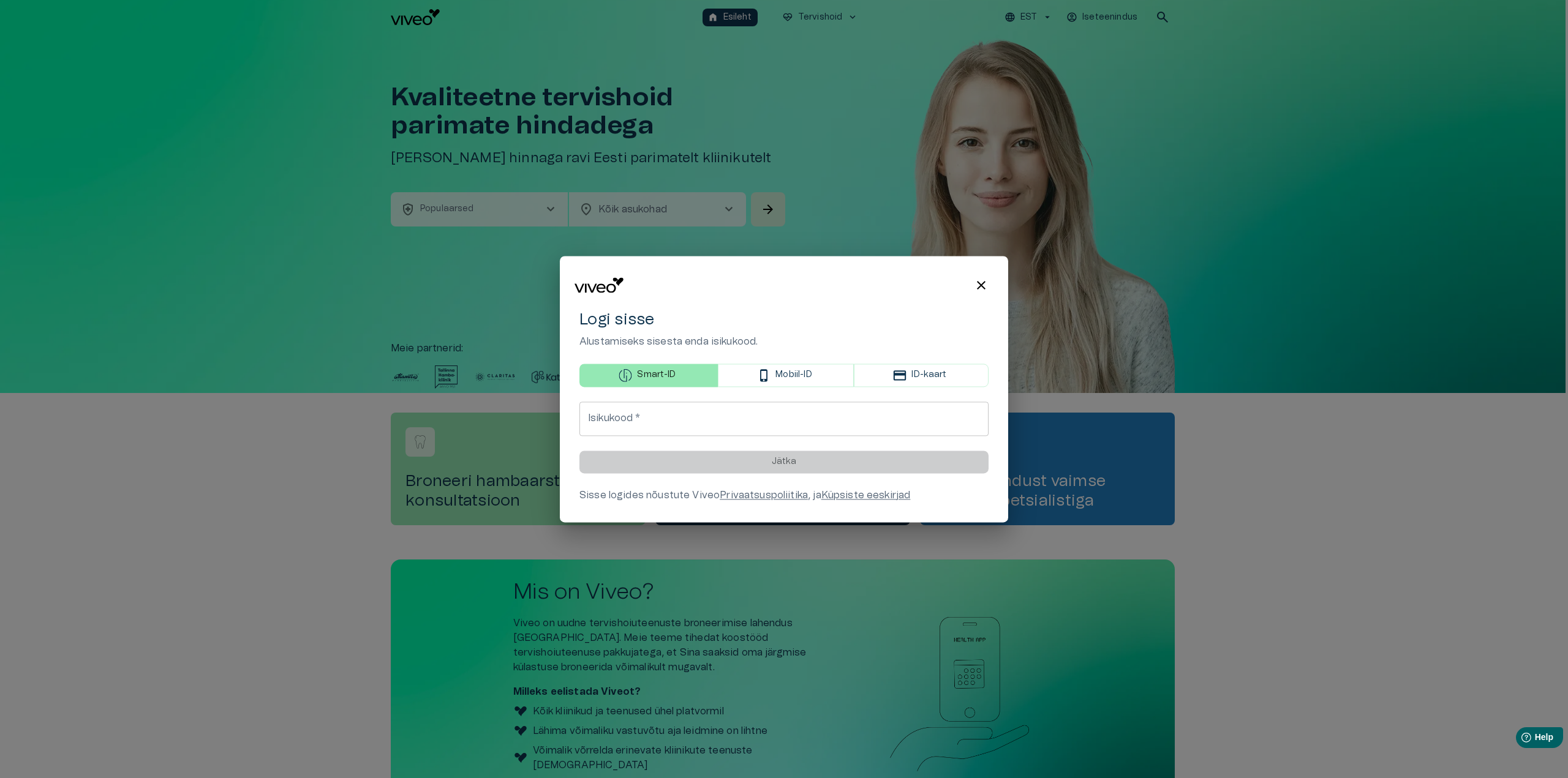
click at [982, 294] on button "close" at bounding box center [981, 285] width 24 height 24
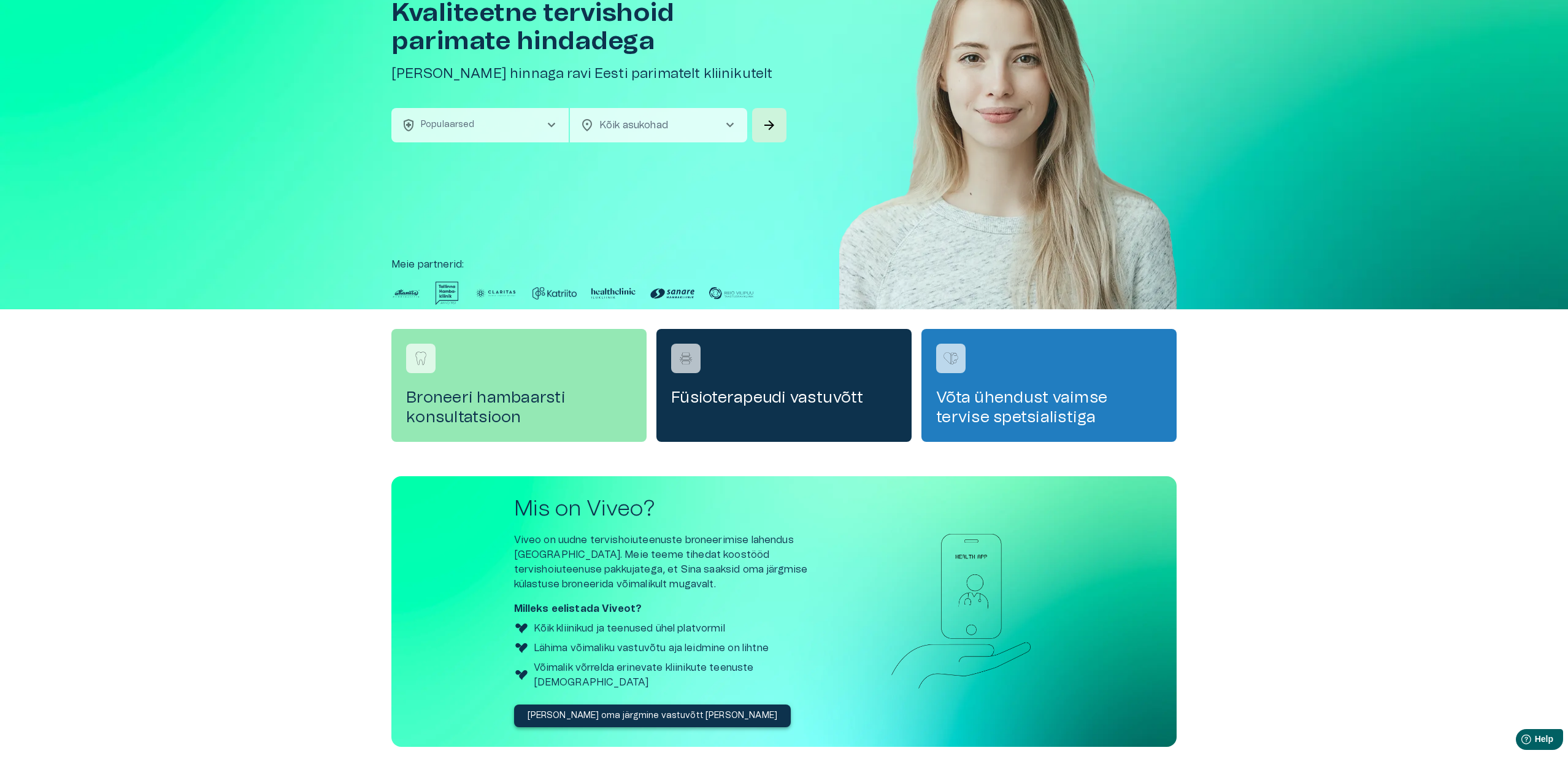
scroll to position [126, 0]
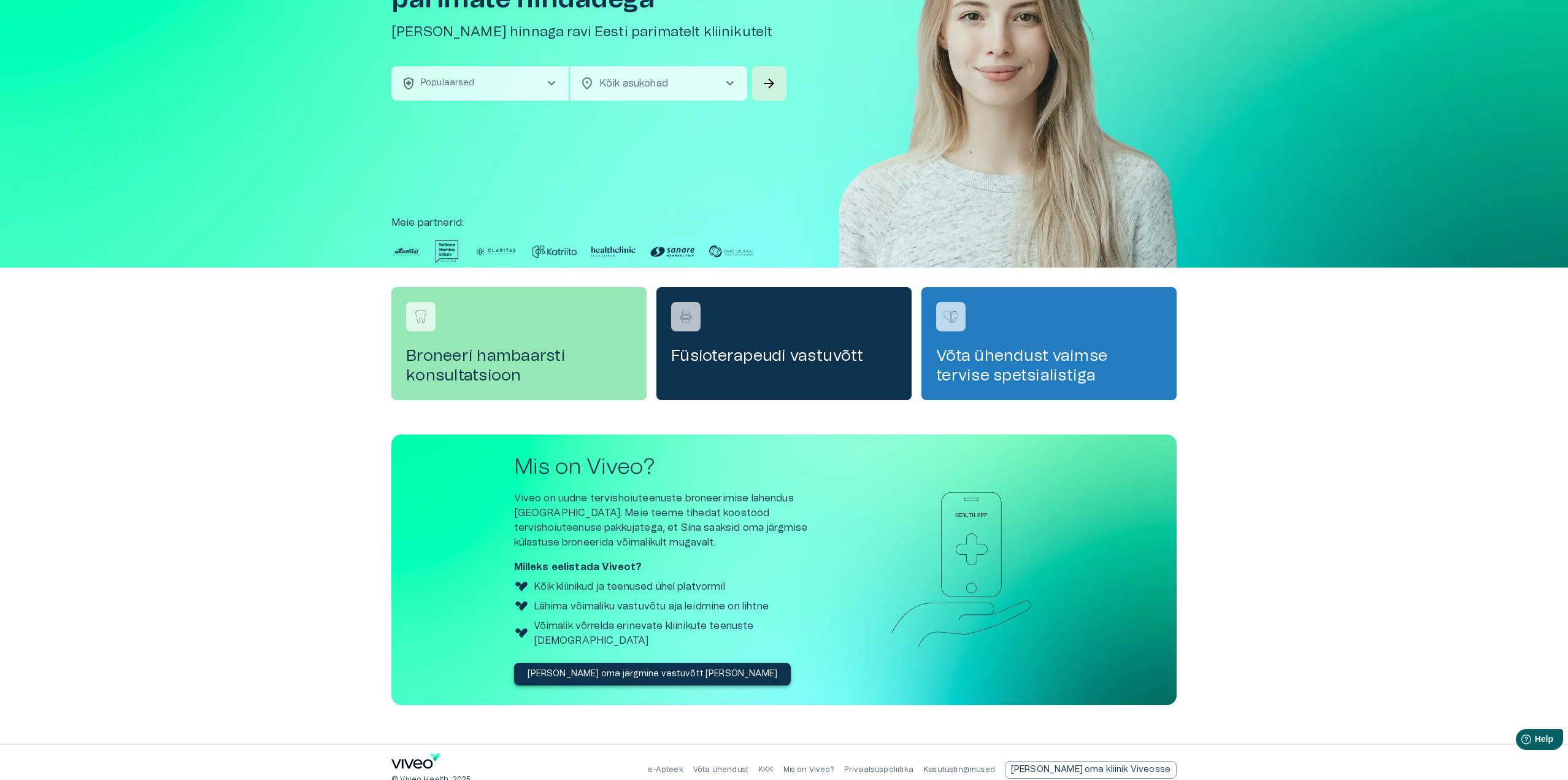
click at [819, 761] on div "e-Apteek Võta ühendust KKK Mis on Viveo? Privaatsuspoliitika Kasutustingimused …" at bounding box center [912, 770] width 529 height 18
click at [773, 766] on link "KKK" at bounding box center [766, 770] width 16 height 8
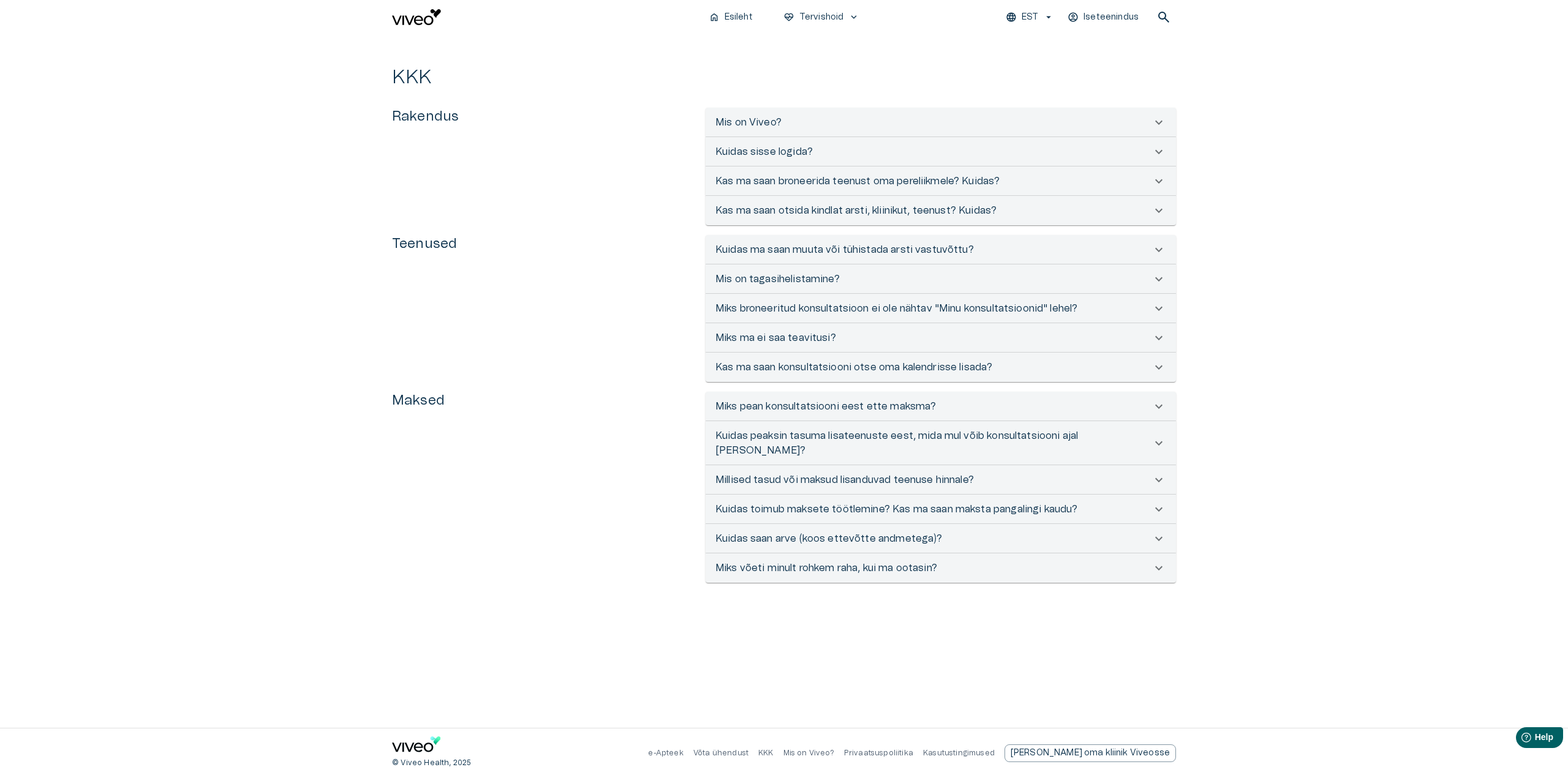
click at [845, 188] on p "Kas ma saan broneerida teenust oma pereliikmele? Kuidas?" at bounding box center [858, 181] width 284 height 15
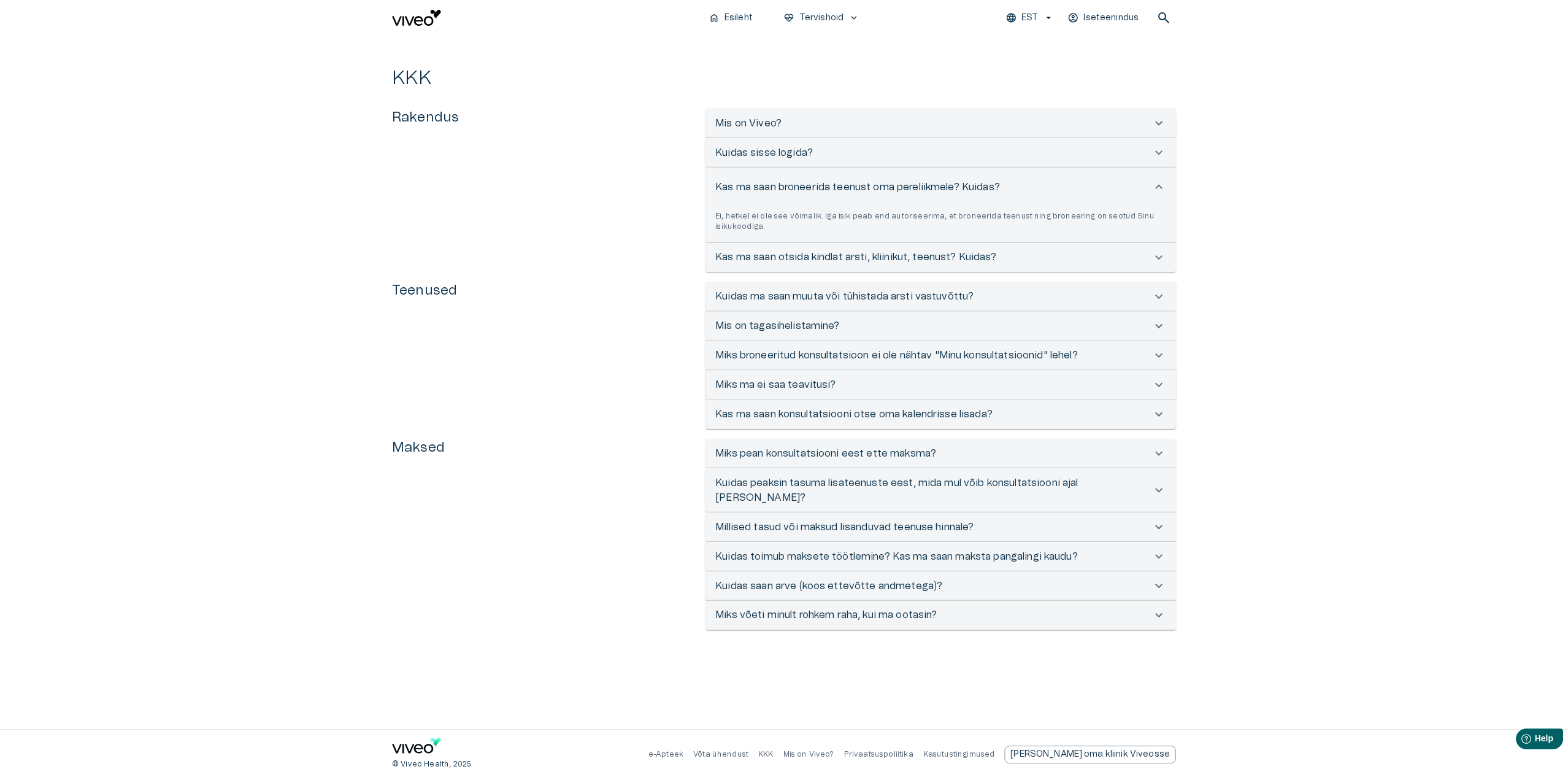
scroll to position [126, 0]
